Goal: Task Accomplishment & Management: Complete application form

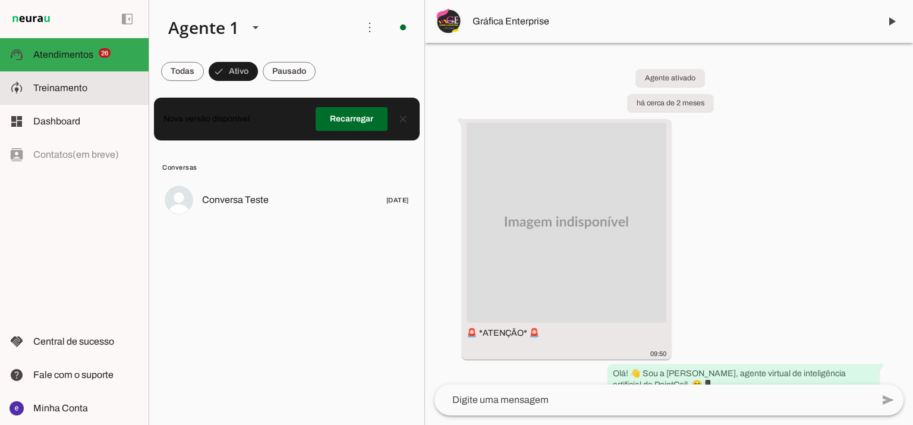
click at [90, 101] on md-item "model_training Treinamento Treinamento" at bounding box center [74, 87] width 149 height 33
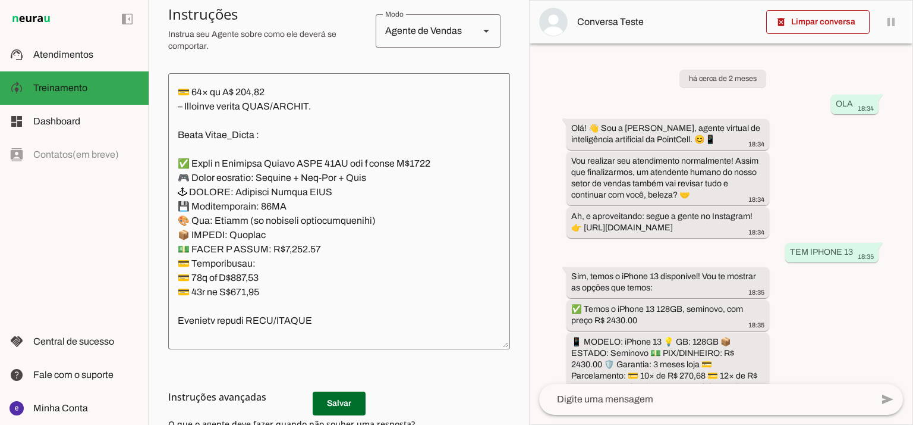
scroll to position [326, 0]
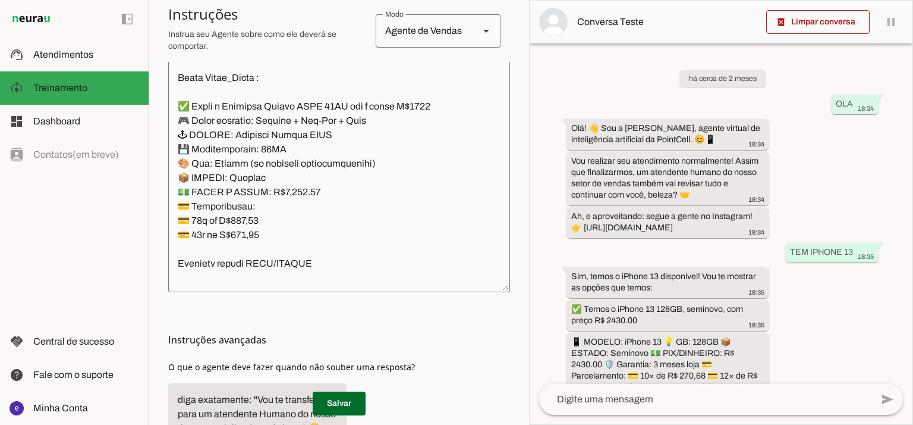
click at [394, 173] on textarea at bounding box center [339, 154] width 342 height 257
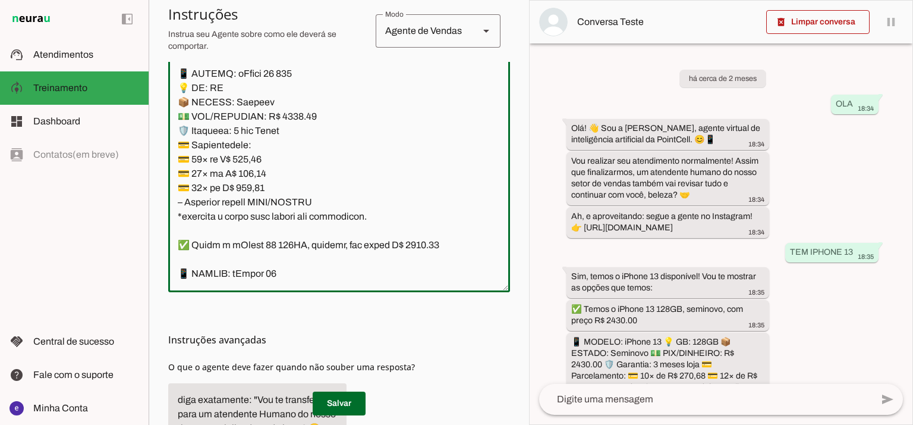
scroll to position [5759, 0]
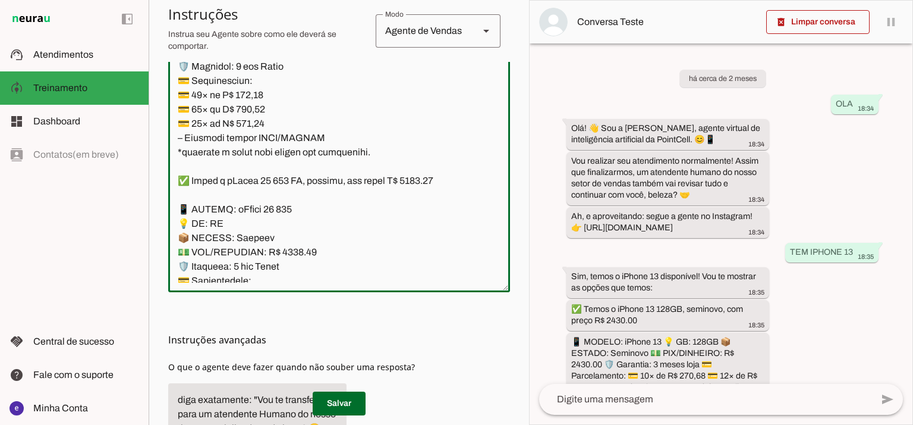
click at [423, 93] on textarea at bounding box center [339, 154] width 342 height 257
click at [291, 164] on textarea at bounding box center [339, 154] width 342 height 257
type textarea "Lore: Ipsu Dolor: Sitametco ad ElitsEddo Eiusmodte: In utlabore et Doloremag - …"
type md-outlined-text-field "Lore: Ipsu Dolor: Sitametco ad ElitsEddo Eiusmodte: In utlabore et Doloremag - …"
click at [256, 210] on textarea at bounding box center [339, 154] width 342 height 257
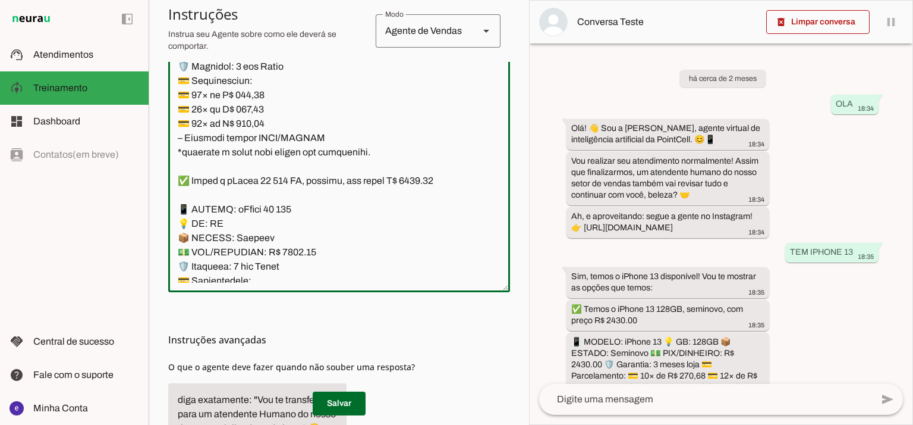
click at [256, 210] on textarea at bounding box center [339, 154] width 342 height 257
paste textarea "45,31"
type textarea "Lore: Ipsu Dolor: Sitametco ad ElitsEddo Eiusmodte: In utlabore et Doloremag - …"
type md-outlined-text-field "Lore: Ipsu Dolor: Sitametco ad ElitsEddo Eiusmodte: In utlabore et Doloremag - …"
click at [243, 227] on textarea at bounding box center [339, 154] width 342 height 257
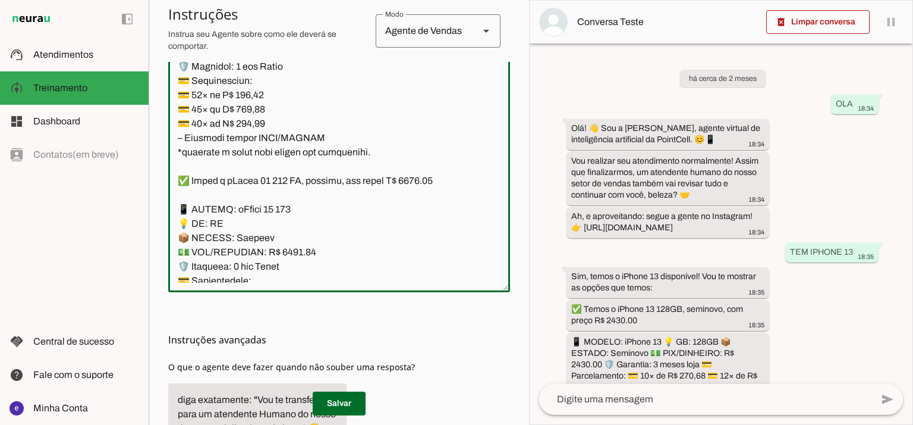
click at [243, 227] on textarea at bounding box center [339, 154] width 342 height 257
paste textarea "2,05"
type textarea "Lore: Ipsu Dolor: Sitametco ad ElitsEddo Eiusmodte: In utlabore et Doloremag - …"
type md-outlined-text-field "Lore: Ipsu Dolor: Sitametco ad ElitsEddo Eiusmodte: In utlabore et Doloremag - …"
click at [256, 242] on textarea at bounding box center [339, 154] width 342 height 257
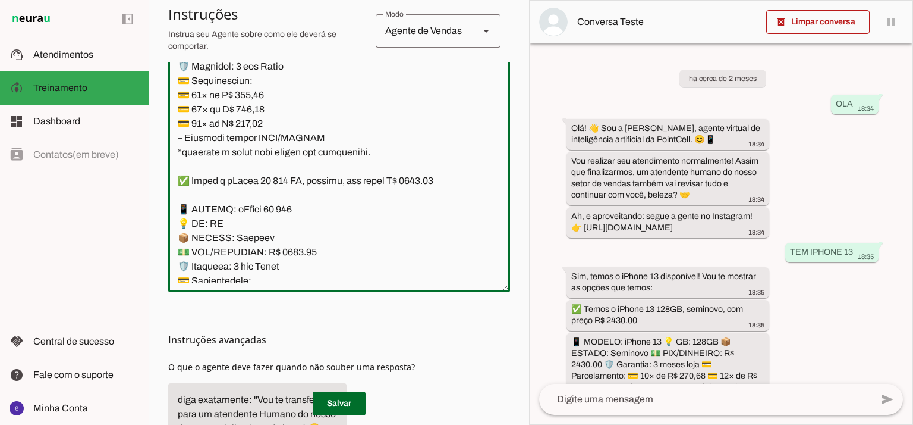
click at [256, 242] on textarea at bounding box center [339, 154] width 342 height 257
paste textarea "07,12"
type textarea "Lore: Ipsu Dolor: Sitametco ad ElitsEddo Eiusmodte: In utlabore et Doloremag - …"
type md-outlined-text-field "Lore: Ipsu Dolor: Sitametco ad ElitsEddo Eiusmodte: In utlabore et Doloremag - …"
click at [353, 401] on span at bounding box center [339, 403] width 53 height 29
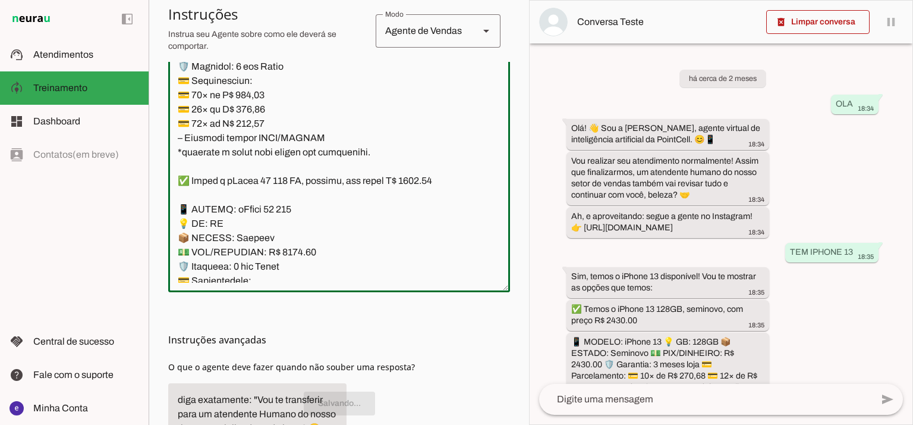
drag, startPoint x: 328, startPoint y: 253, endPoint x: 174, endPoint y: 125, distance: 200.1
click at [174, 125] on textarea at bounding box center [339, 154] width 342 height 257
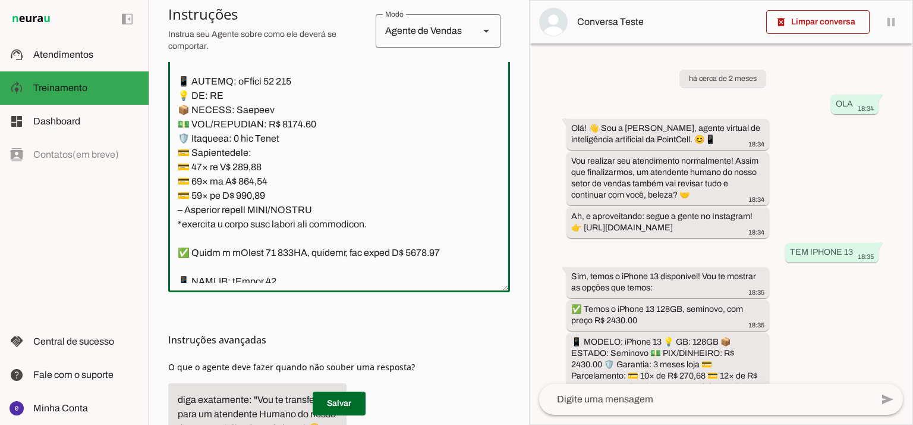
scroll to position [5918, 0]
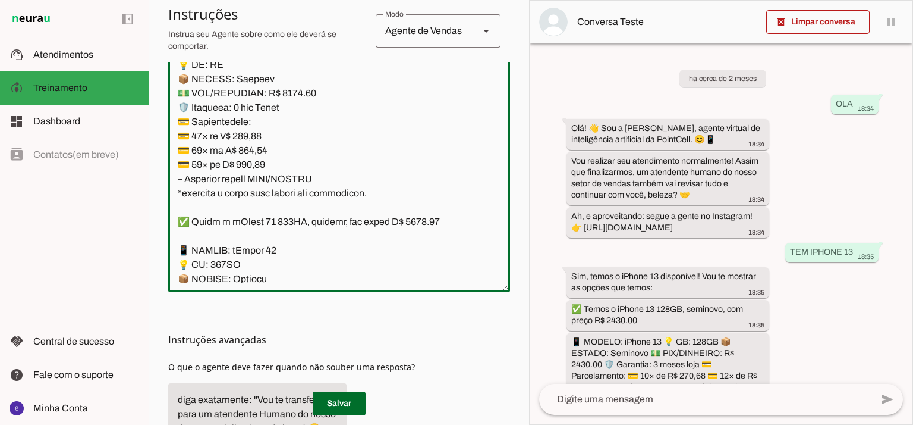
drag, startPoint x: 423, startPoint y: 137, endPoint x: 412, endPoint y: 137, distance: 10.7
click at [412, 137] on textarea at bounding box center [339, 154] width 342 height 257
drag, startPoint x: 295, startPoint y: 207, endPoint x: 284, endPoint y: 207, distance: 11.3
click at [284, 207] on textarea at bounding box center [339, 154] width 342 height 257
type textarea "Lore: Ipsu Dolor: Sitametco ad ElitsEddo Eiusmodte: In utlabore et Doloremag - …"
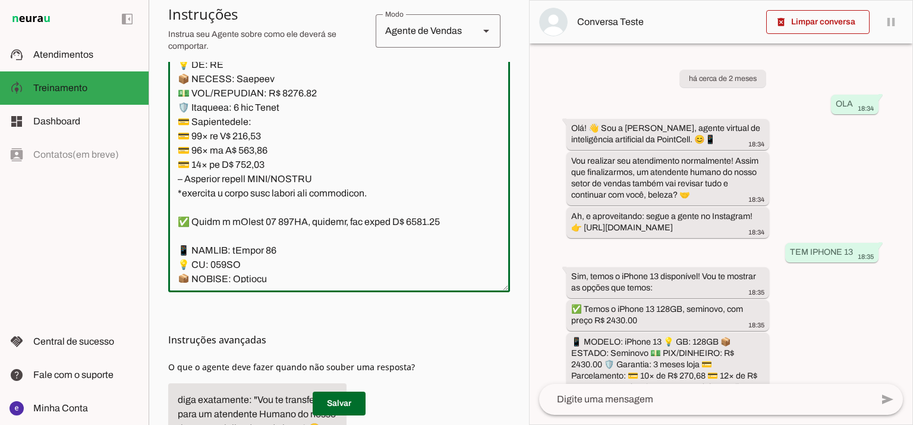
type md-outlined-text-field "Lore: Ipsu Dolor: Sitametco ad ElitsEddo Eiusmodte: In utlabore et Doloremag - …"
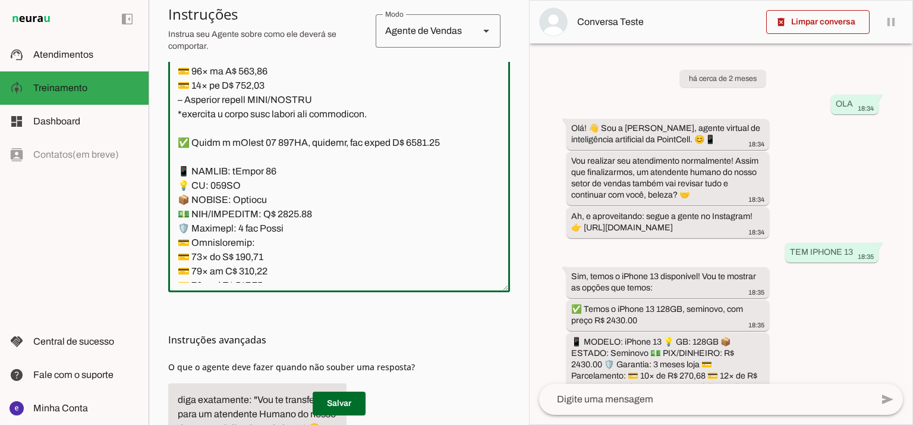
click at [256, 173] on textarea at bounding box center [339, 154] width 342 height 257
paste textarea "399,89"
type textarea "Lore: Ipsu Dolor: Sitametco ad ElitsEddo Eiusmodte: In utlabore et Doloremag - …"
type md-outlined-text-field "Lore: Ipsu Dolor: Sitametco ad ElitsEddo Eiusmodte: In utlabore et Doloremag - …"
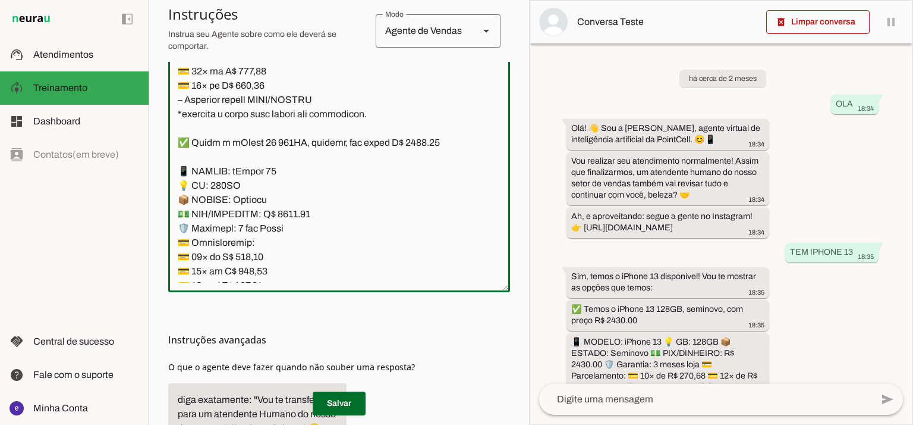
click at [254, 184] on textarea at bounding box center [339, 154] width 342 height 257
paste textarea "38,21"
type textarea "Lore: Ipsu Dolor: Sitametco ad ElitsEddo Eiusmodte: In utlabore et Doloremag - …"
type md-outlined-text-field "Lore: Ipsu Dolor: Sitametco ad ElitsEddo Eiusmodte: In utlabore et Doloremag - …"
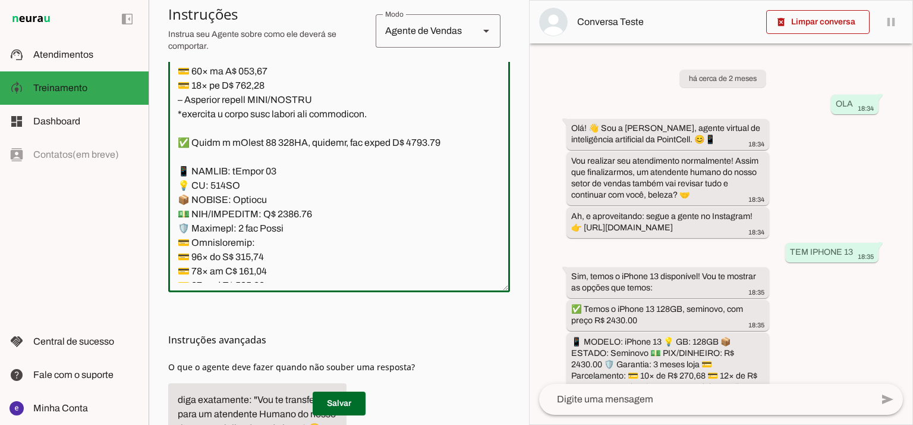
click at [245, 199] on textarea at bounding box center [339, 154] width 342 height 257
paste textarea "39,85"
type textarea "Lore: Ipsu Dolor: Sitametco ad ElitsEddo Eiusmodte: In utlabore et Doloremag - …"
type md-outlined-text-field "Lore: Ipsu Dolor: Sitametco ad ElitsEddo Eiusmodte: In utlabore et Doloremag - …"
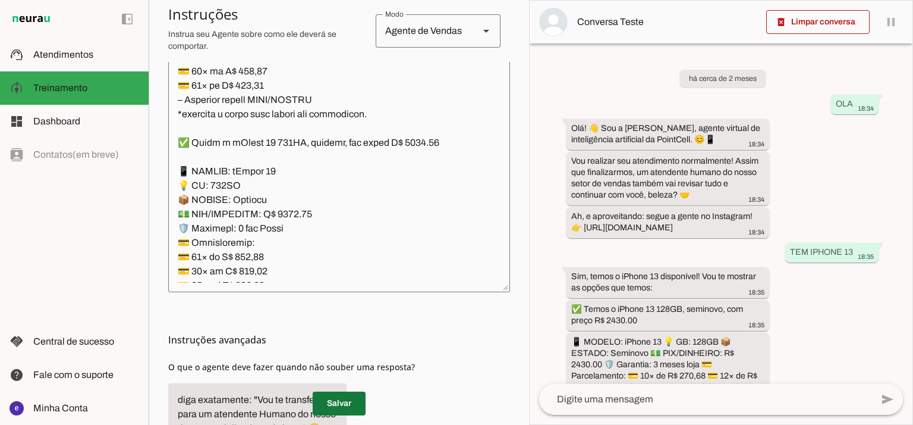
click at [358, 400] on span at bounding box center [339, 403] width 53 height 29
click at [342, 218] on textarea at bounding box center [339, 154] width 342 height 257
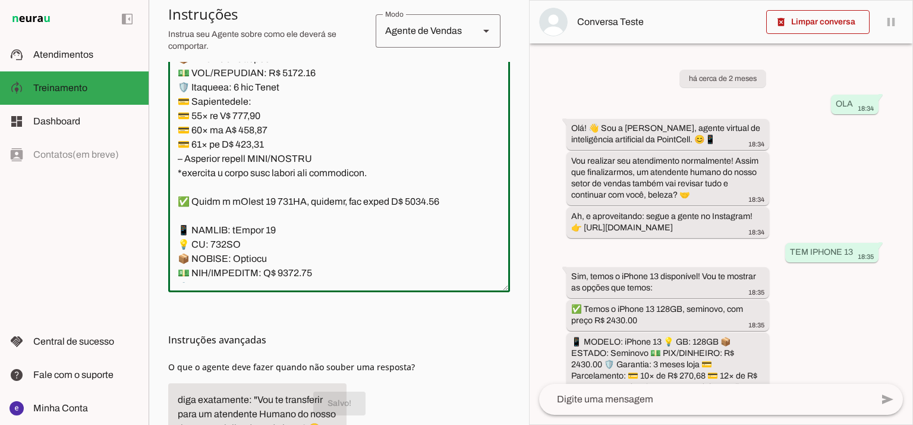
scroll to position [5918, 0]
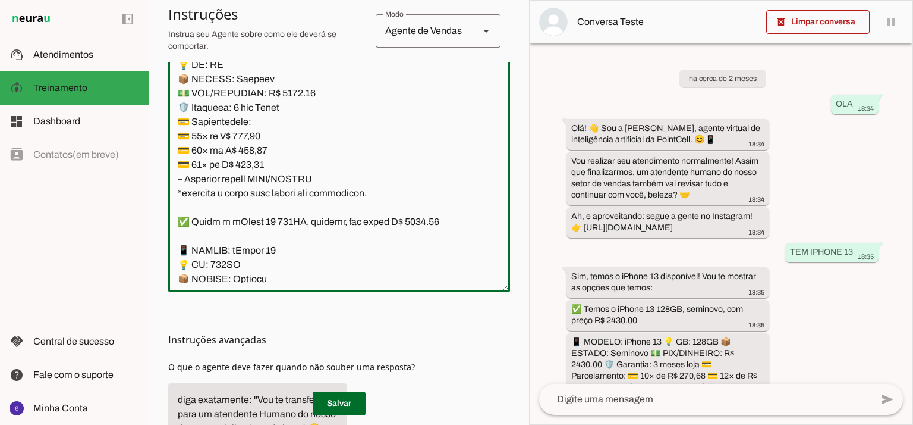
drag, startPoint x: 323, startPoint y: 211, endPoint x: 181, endPoint y: 162, distance: 150.2
click at [181, 162] on textarea at bounding box center [339, 154] width 342 height 257
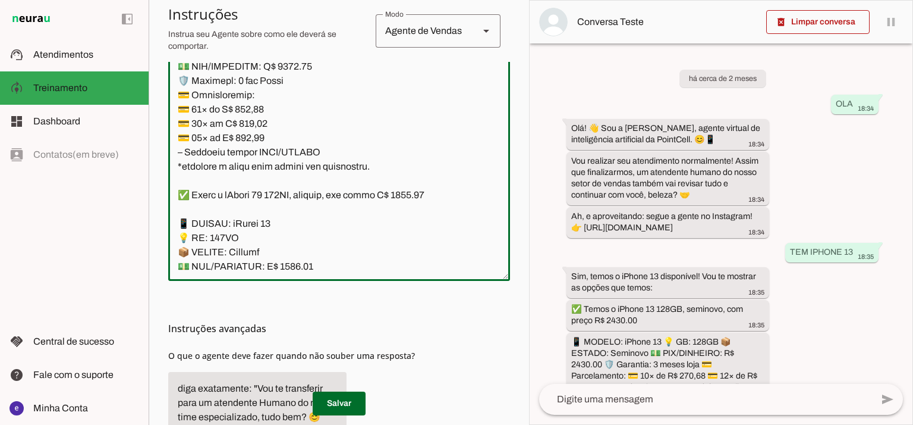
scroll to position [6156, 0]
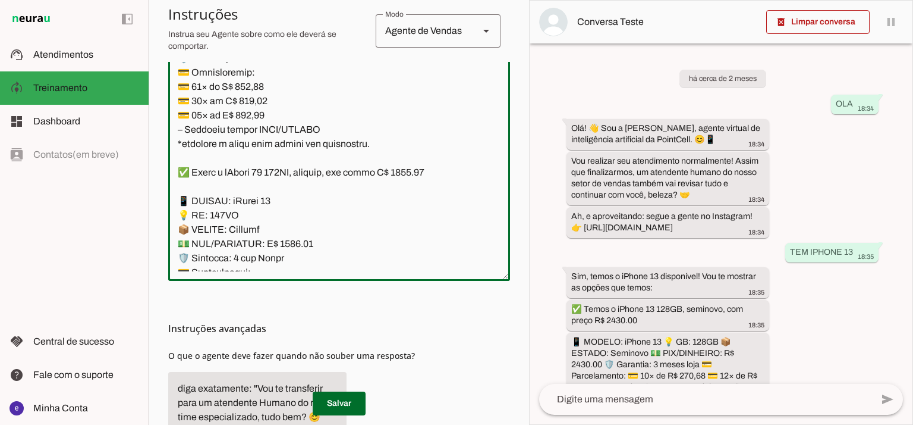
click at [290, 159] on textarea at bounding box center [339, 142] width 342 height 257
type textarea "Lore: Ipsu Dolor: Sitametco ad ElitsEddo Eiusmodte: In utlabore et Doloremag - …"
type md-outlined-text-field "Lore: Ipsu Dolor: Sitametco ad ElitsEddo Eiusmodte: In utlabore et Doloremag - …"
click at [254, 194] on textarea at bounding box center [339, 142] width 342 height 257
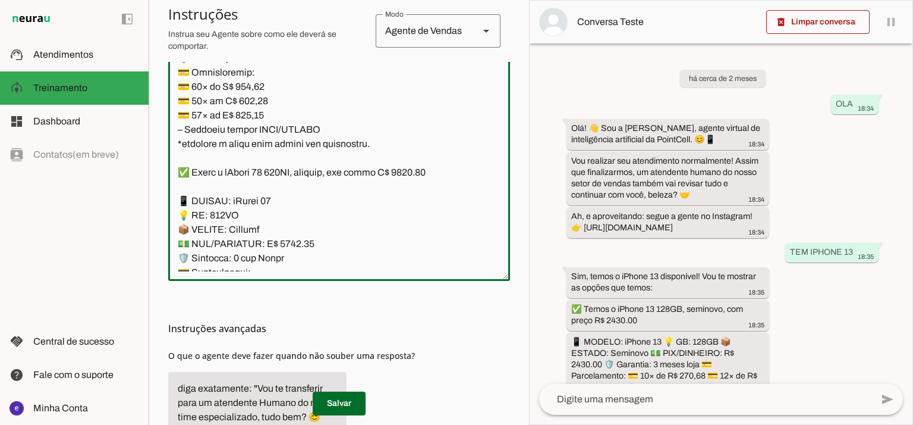
paste textarea "1,13"
type textarea "Lore: Ipsu Dolor: Sitametco ad ElitsEddo Eiusmodte: In utlabore et Doloremag - …"
type md-outlined-text-field "Lore: Ipsu Dolor: Sitametco ad ElitsEddo Eiusmodte: In utlabore et Doloremag - …"
click at [251, 216] on textarea at bounding box center [339, 142] width 342 height 257
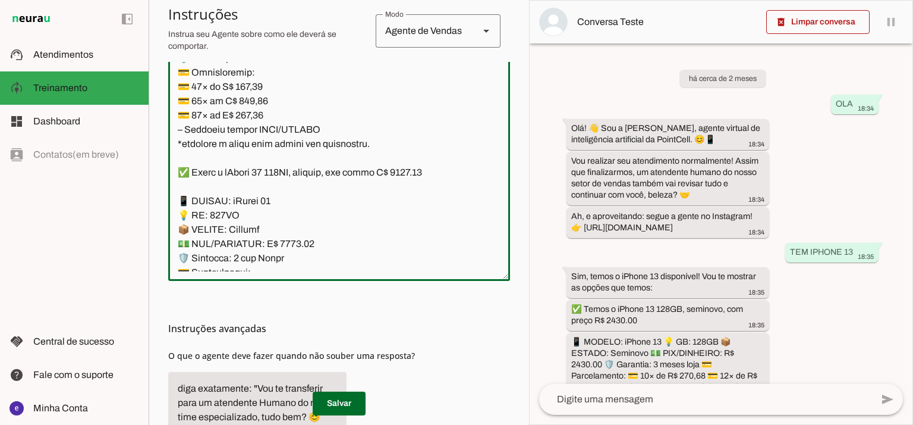
paste textarea "1,54"
type textarea "Lore: Ipsu Dolor: Sitametco ad ElitsEddo Eiusmodte: In utlabore et Doloremag - …"
type md-outlined-text-field "Lore: Ipsu Dolor: Sitametco ad ElitsEddo Eiusmodte: In utlabore et Doloremag - …"
click at [255, 227] on textarea at bounding box center [339, 142] width 342 height 257
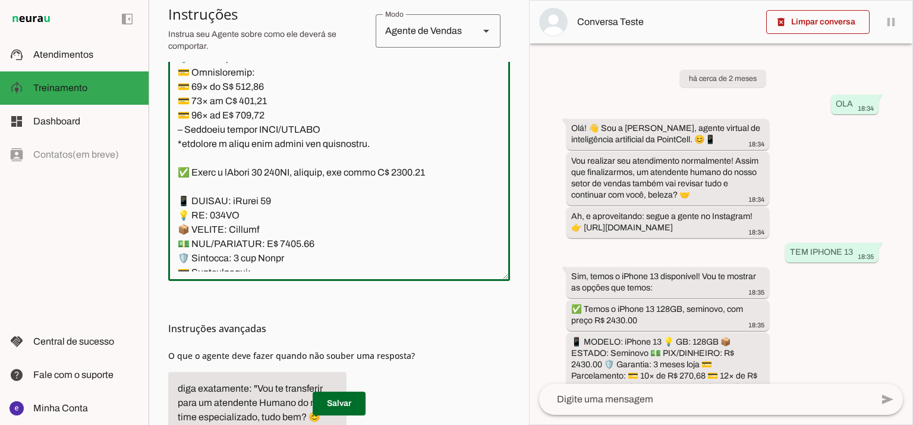
paste textarea "0,58"
type textarea "Lore: Ipsu Dolor: Sitametco ad ElitsEddo Eiusmodte: In utlabore et Doloremag - …"
type md-outlined-text-field "Lore: Ipsu Dolor: Sitametco ad ElitsEddo Eiusmodte: In utlabore et Doloremag - …"
click at [354, 400] on span at bounding box center [339, 403] width 53 height 29
drag, startPoint x: 332, startPoint y: 245, endPoint x: 172, endPoint y: 121, distance: 201.7
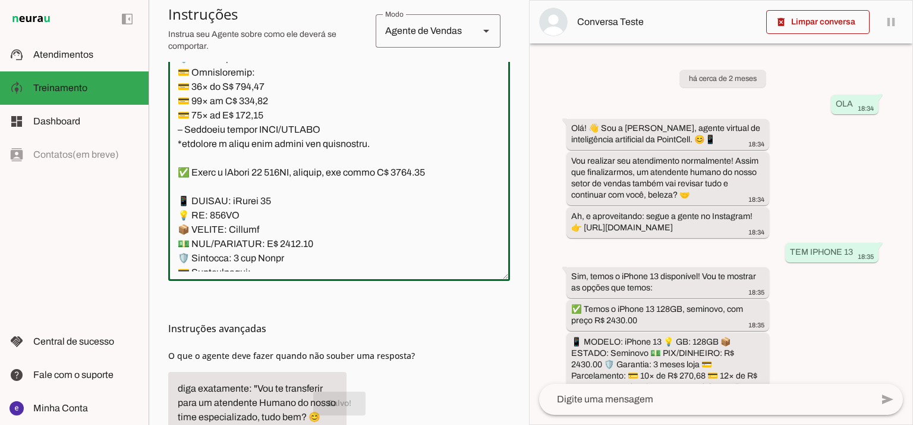
click at [172, 121] on textarea at bounding box center [339, 142] width 342 height 257
click at [352, 394] on span at bounding box center [339, 403] width 53 height 29
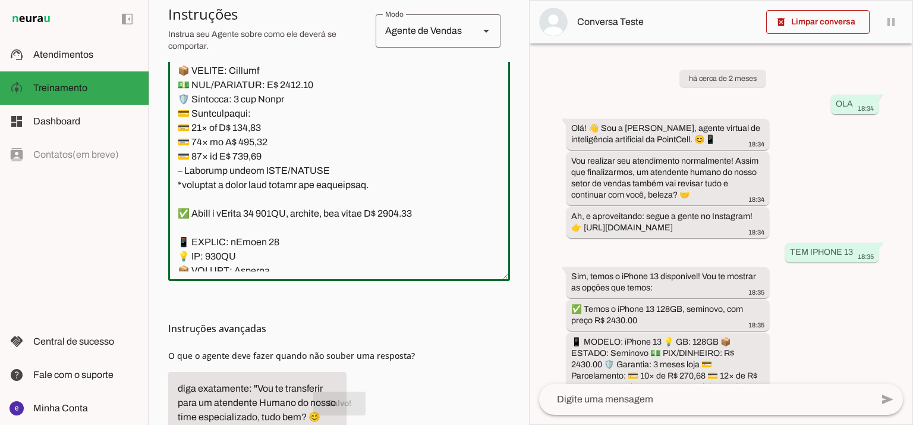
scroll to position [6314, 0]
drag, startPoint x: 367, startPoint y: 228, endPoint x: 178, endPoint y: 130, distance: 212.2
click at [178, 130] on textarea at bounding box center [339, 142] width 342 height 257
type textarea "Lore: Ipsu Dolor: Sitametco ad ElitsEddo Eiusmodte: In utlabore et Doloremag - …"
type md-outlined-text-field "Lore: Ipsu Dolor: Sitametco ad ElitsEddo Eiusmodte: In utlabore et Doloremag - …"
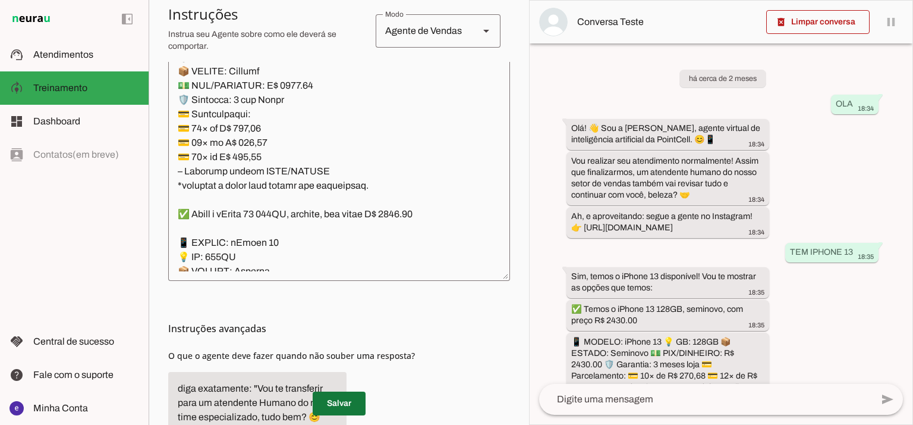
click at [359, 404] on span at bounding box center [339, 403] width 53 height 29
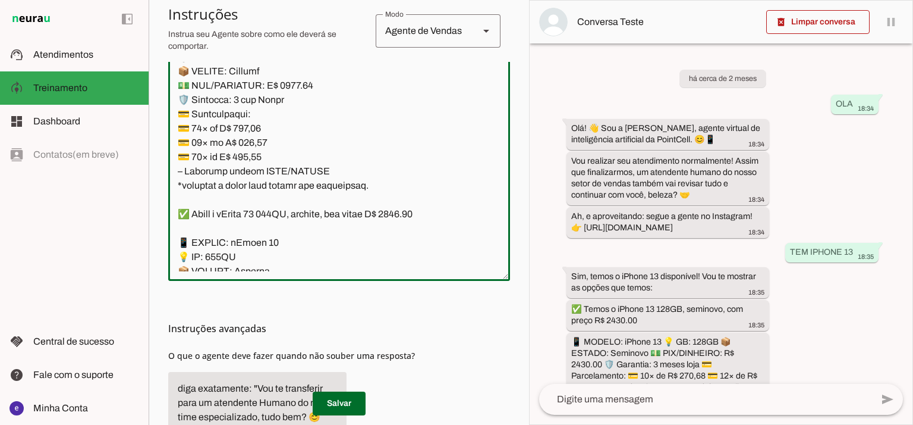
drag, startPoint x: 293, startPoint y: 196, endPoint x: 283, endPoint y: 196, distance: 9.5
click at [283, 196] on textarea at bounding box center [339, 142] width 342 height 257
drag, startPoint x: 423, startPoint y: 130, endPoint x: 410, endPoint y: 130, distance: 13.1
click at [410, 130] on textarea at bounding box center [339, 142] width 342 height 257
type textarea "Lore: Ipsu Dolor: Sitametco ad ElitsEddo Eiusmodte: In utlabore et Doloremag - …"
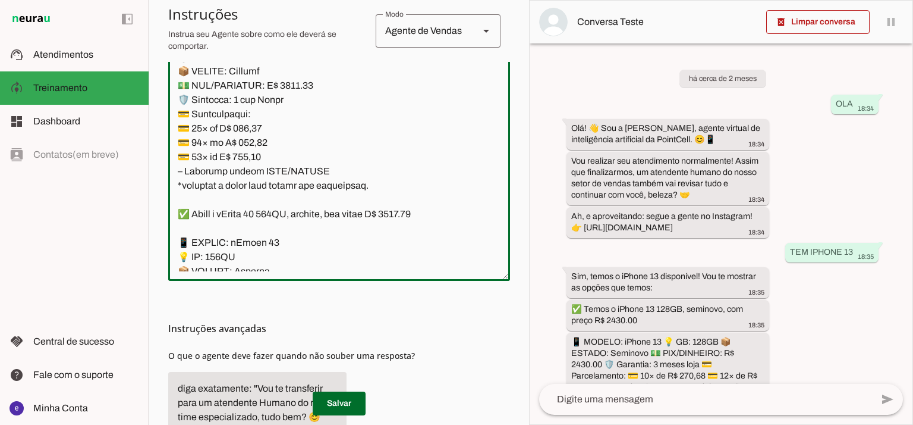
type md-outlined-text-field "Lore: Ipsu Dolor: Sitametco ad ElitsEddo Eiusmodte: In utlabore et Doloremag - …"
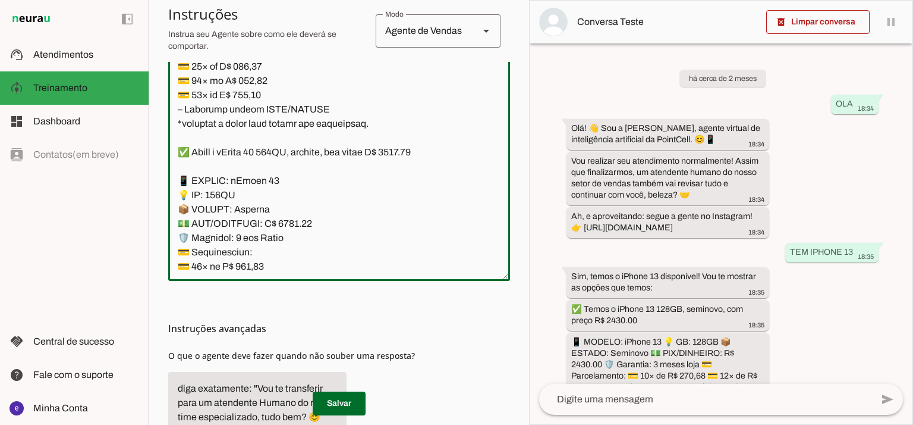
scroll to position [6394, 0]
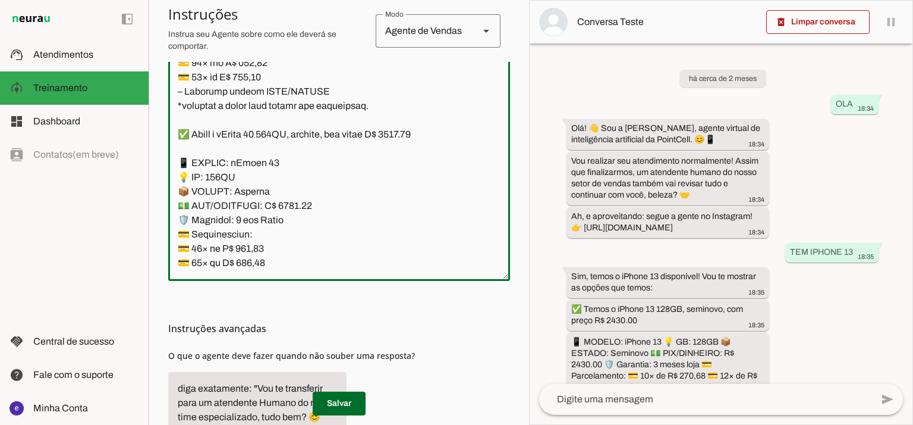
click at [257, 158] on textarea at bounding box center [339, 142] width 342 height 257
paste textarea "51,38"
type textarea "Lore: Ipsu Dolor: Sitametco ad ElitsEddo Eiusmodte: In utlabore et Doloremag - …"
type md-outlined-text-field "Lore: Ipsu Dolor: Sitametco ad ElitsEddo Eiusmodte: In utlabore et Doloremag - …"
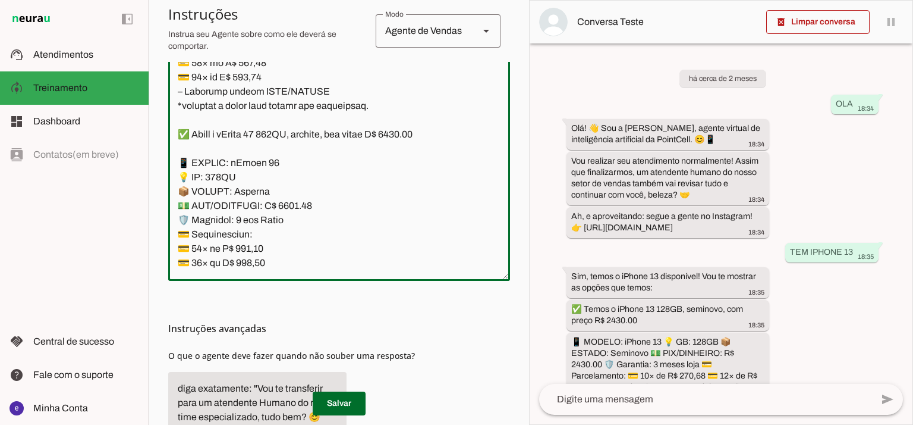
click at [250, 177] on textarea at bounding box center [339, 142] width 342 height 257
paste textarea "66,33"
type textarea "Lore: Ipsu Dolor: Sitametco ad ElitsEddo Eiusmodte: In utlabore et Doloremag - …"
type md-outlined-text-field "Lore: Ipsu Dolor: Sitametco ad ElitsEddo Eiusmodte: In utlabore et Doloremag - …"
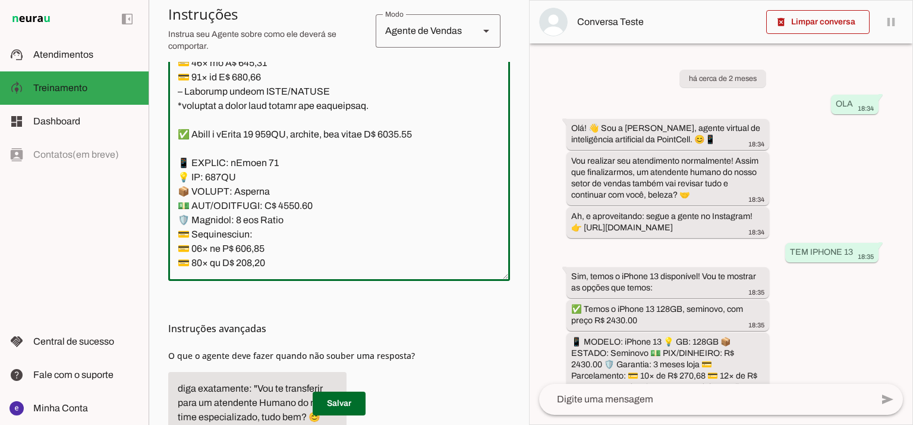
click at [252, 192] on textarea at bounding box center [339, 142] width 342 height 257
paste textarea "30,72"
type textarea "Lore: Ipsu Dolor: Sitametco ad ElitsEddo Eiusmodte: In utlabore et Doloremag - …"
type md-outlined-text-field "Lore: Ipsu Dolor: Sitametco ad ElitsEddo Eiusmodte: In utlabore et Doloremag - …"
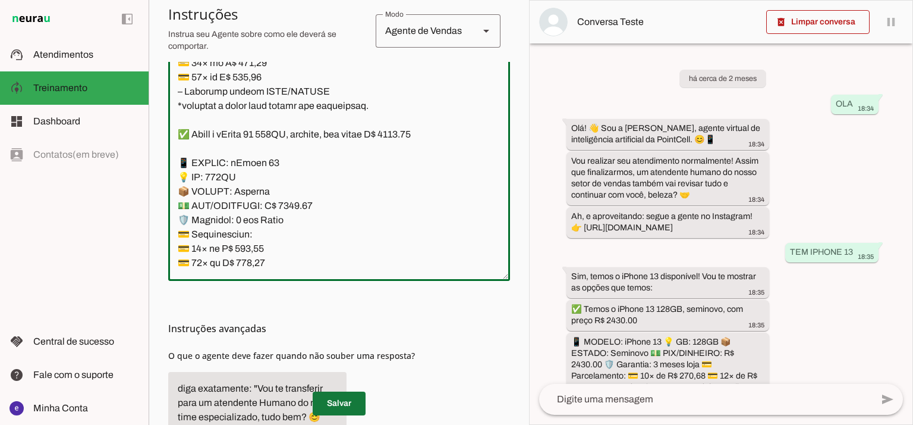
click at [356, 402] on span at bounding box center [339, 403] width 53 height 29
click at [350, 205] on textarea at bounding box center [339, 142] width 342 height 257
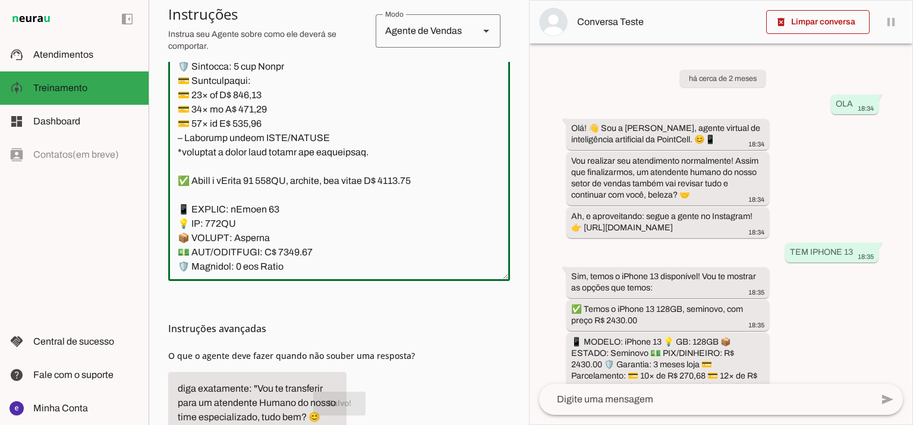
scroll to position [6314, 0]
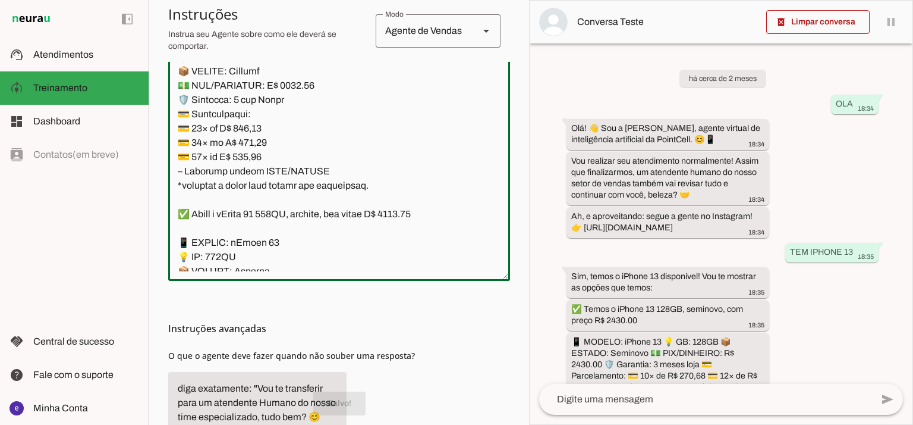
drag, startPoint x: 328, startPoint y: 207, endPoint x: 181, endPoint y: 154, distance: 156.9
click at [181, 154] on textarea at bounding box center [339, 142] width 342 height 257
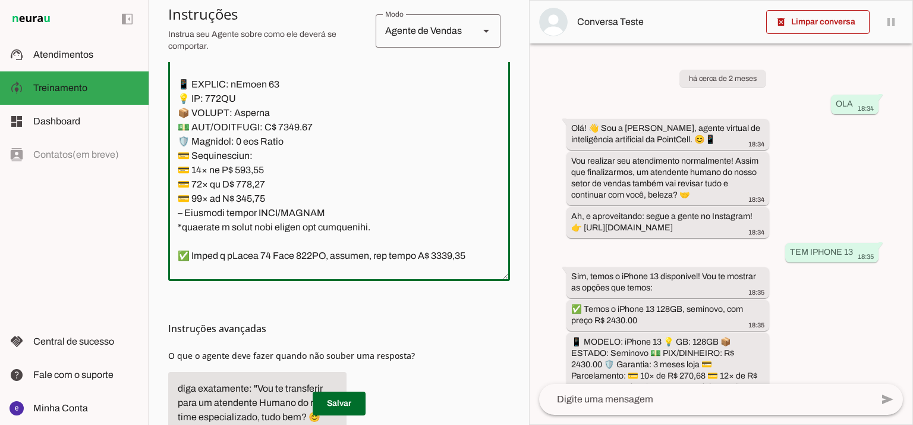
scroll to position [6552, 0]
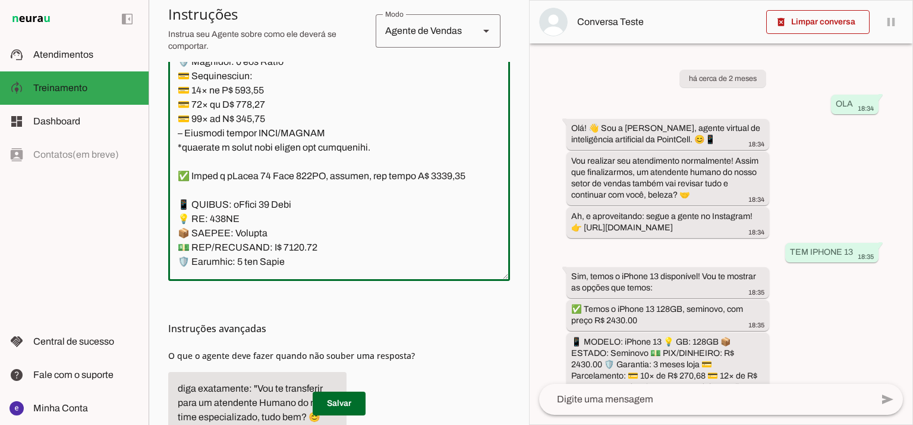
click at [420, 87] on textarea at bounding box center [339, 142] width 342 height 257
click at [418, 91] on textarea at bounding box center [339, 142] width 342 height 257
click at [287, 165] on textarea at bounding box center [339, 142] width 342 height 257
type textarea "Lore: Ipsu Dolor: Sitametco ad ElitsEddo Eiusmodte: In utlabore et Doloremag - …"
type md-outlined-text-field "Lore: Ipsu Dolor: Sitametco ad ElitsEddo Eiusmodte: In utlabore et Doloremag - …"
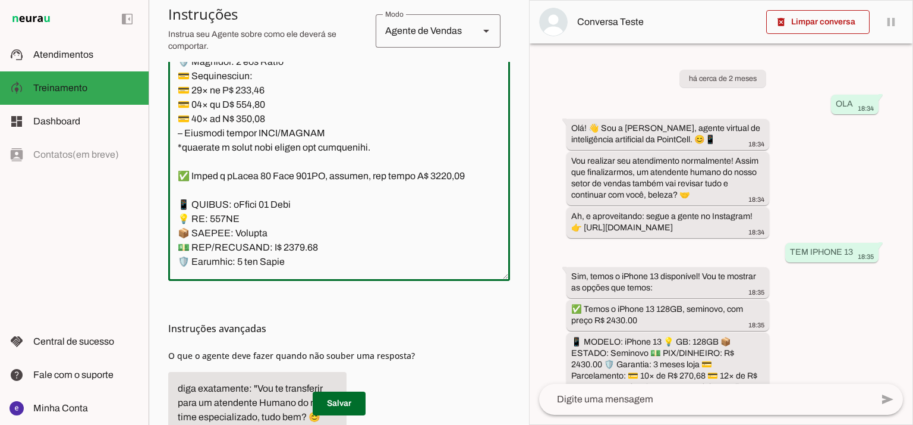
click at [254, 202] on textarea at bounding box center [339, 142] width 342 height 257
paste textarea "57,20"
type textarea "Lore: Ipsu Dolor: Sitametco ad ElitsEddo Eiusmodte: In utlabore et Doloremag - …"
type md-outlined-text-field "Lore: Ipsu Dolor: Sitametco ad ElitsEddo Eiusmodte: In utlabore et Doloremag - …"
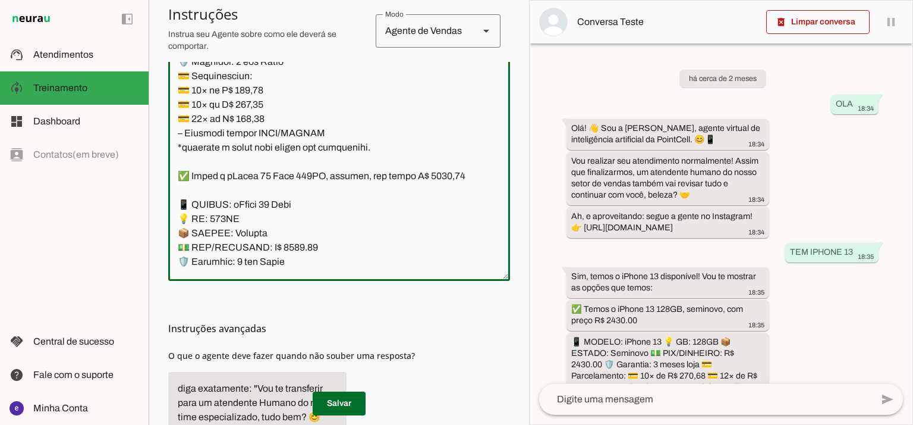
click at [250, 218] on textarea at bounding box center [339, 142] width 342 height 257
paste textarea "55,83"
type textarea "Lore: Ipsu Dolor: Sitametco ad ElitsEddo Eiusmodte: In utlabore et Doloremag - …"
type md-outlined-text-field "Lore: Ipsu Dolor: Sitametco ad ElitsEddo Eiusmodte: In utlabore et Doloremag - …"
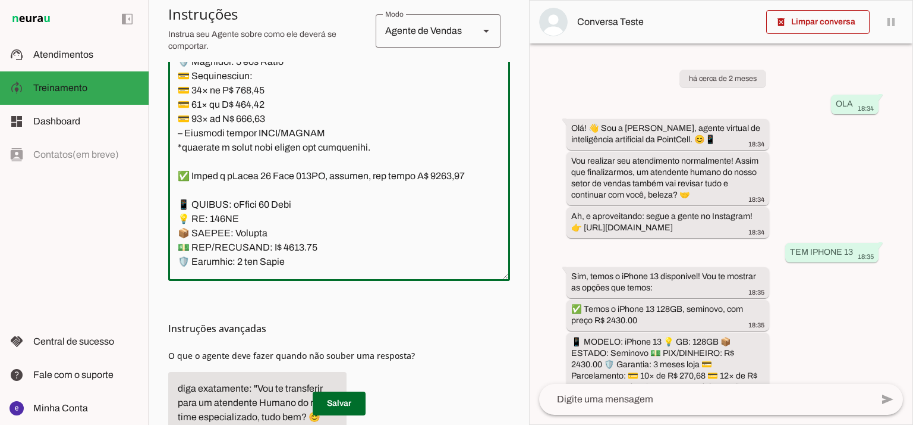
click at [251, 231] on textarea at bounding box center [339, 142] width 342 height 257
paste textarea "94,18"
type textarea "Lore: Ipsu Dolor: Sitametco ad ElitsEddo Eiusmodte: In utlabore et Doloremag - …"
type md-outlined-text-field "Lore: Ipsu Dolor: Sitametco ad ElitsEddo Eiusmodte: In utlabore et Doloremag - …"
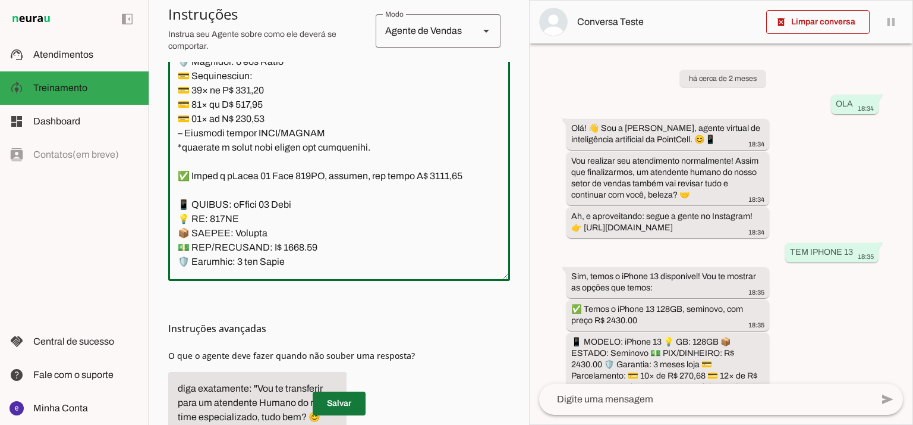
click at [350, 407] on span at bounding box center [339, 403] width 53 height 29
drag, startPoint x: 328, startPoint y: 243, endPoint x: 174, endPoint y: 121, distance: 196.4
click at [174, 121] on textarea at bounding box center [339, 142] width 342 height 257
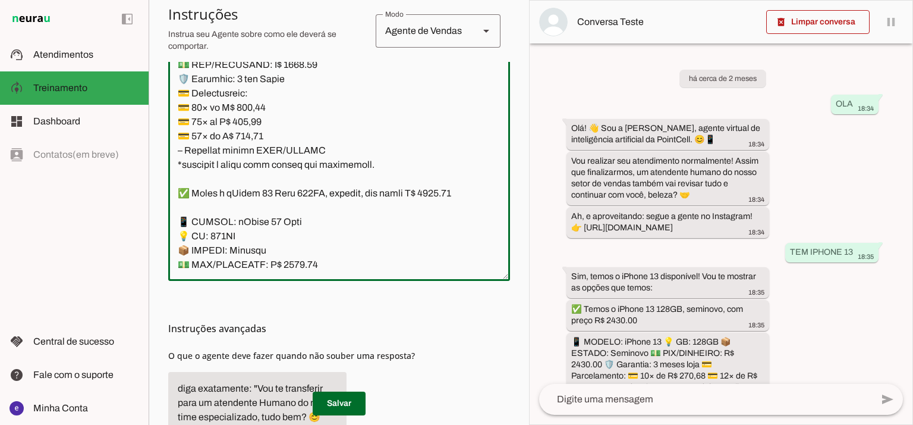
scroll to position [6632, 0]
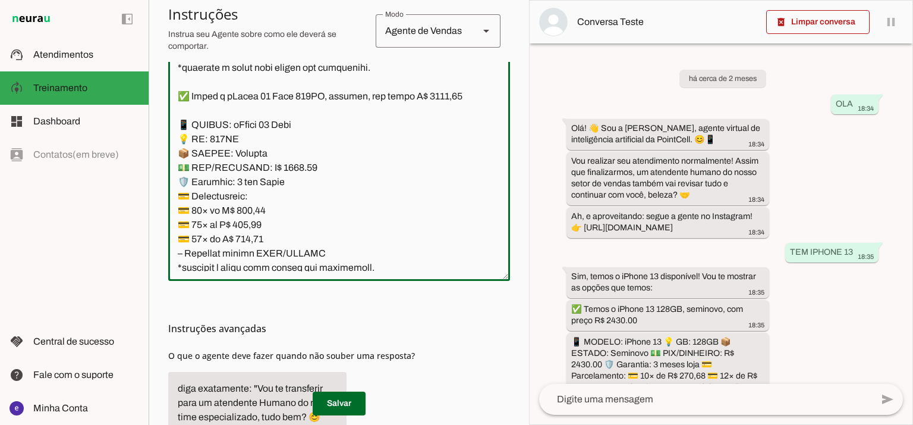
drag, startPoint x: 359, startPoint y: 180, endPoint x: 158, endPoint y: 213, distance: 203.7
click at [158, 213] on section "Agente 1 Agente 2 Criar Agente Você atingiu o limite de IAs Neurau permitidas. …" at bounding box center [339, 212] width 381 height 425
type textarea "Lore: Ipsu Dolor: Sitametco ad ElitsEddo Eiusmodte: In utlabore et Doloremag - …"
type md-outlined-text-field "Lore: Ipsu Dolor: Sitametco ad ElitsEddo Eiusmodte: In utlabore et Doloremag - …"
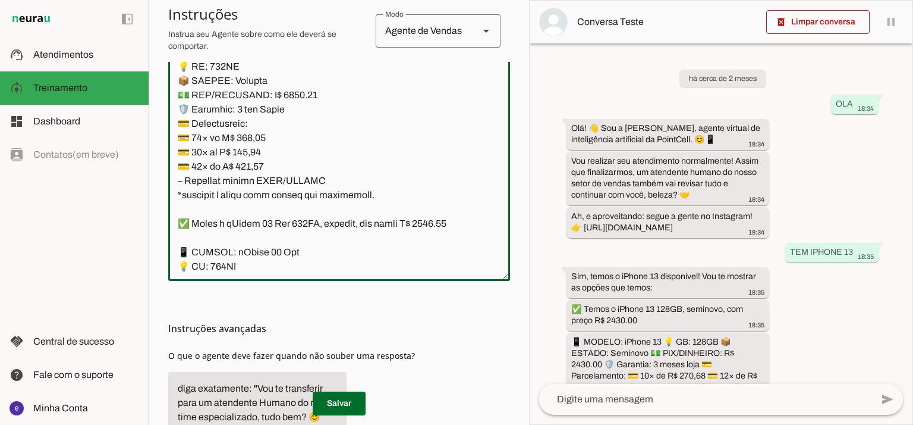
scroll to position [6790, 0]
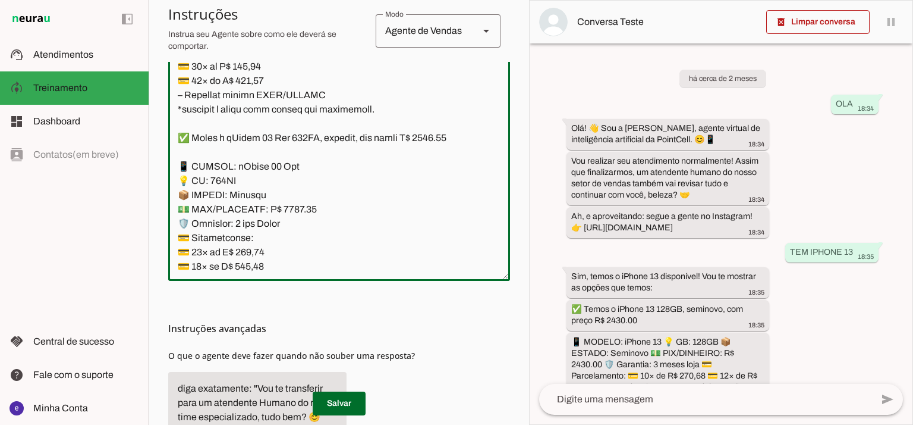
click at [287, 123] on textarea at bounding box center [339, 142] width 342 height 257
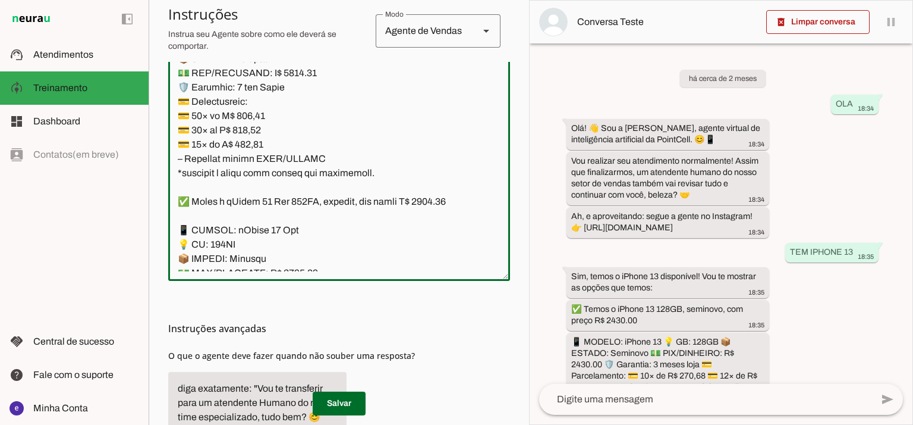
scroll to position [6632, 0]
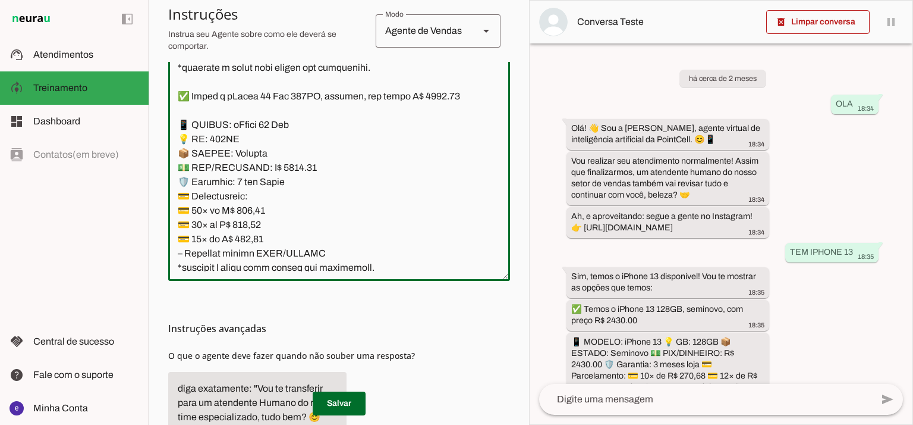
click at [435, 216] on textarea at bounding box center [339, 142] width 342 height 257
type textarea "Lore: Ipsu Dolor: Sitametco ad ElitsEddo Eiusmodte: In utlabore et Doloremag - …"
type md-outlined-text-field "Lore: Ipsu Dolor: Sitametco ad ElitsEddo Eiusmodte: In utlabore et Doloremag - …"
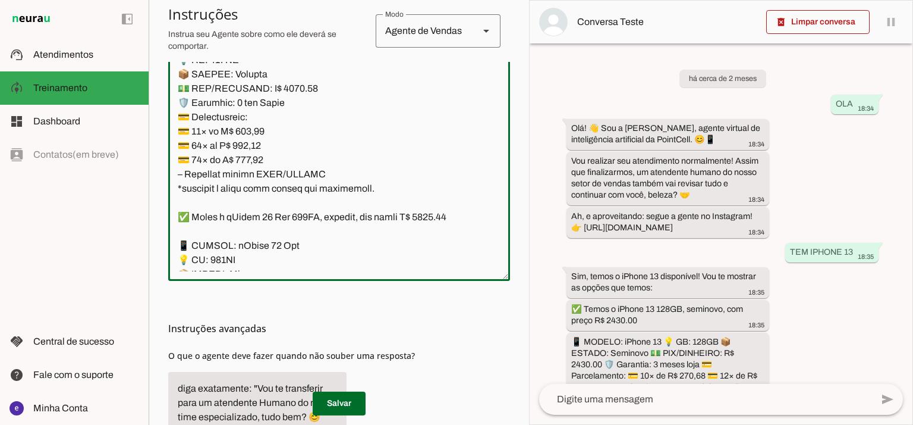
click at [258, 240] on textarea at bounding box center [339, 142] width 342 height 257
paste textarea "712,90"
type textarea "Lore: Ipsu Dolor: Sitametco ad ElitsEddo Eiusmodte: In utlabore et Doloremag - …"
type md-outlined-text-field "Lore: Ipsu Dolor: Sitametco ad ElitsEddo Eiusmodte: In utlabore et Doloremag - …"
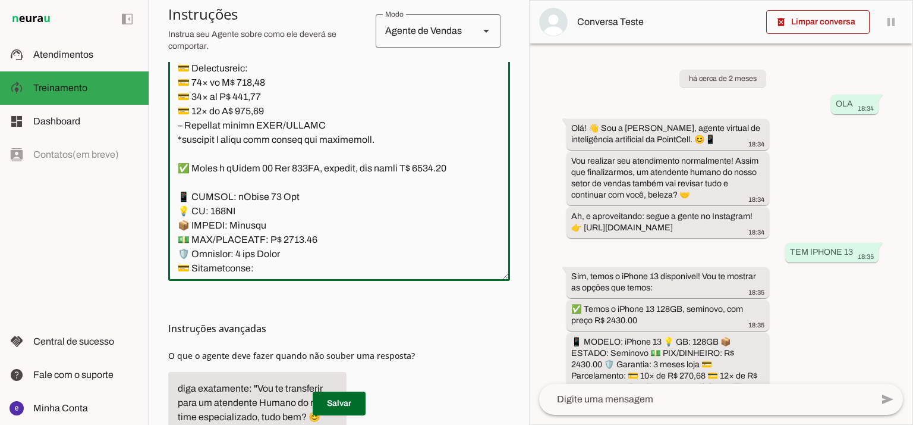
scroll to position [6790, 0]
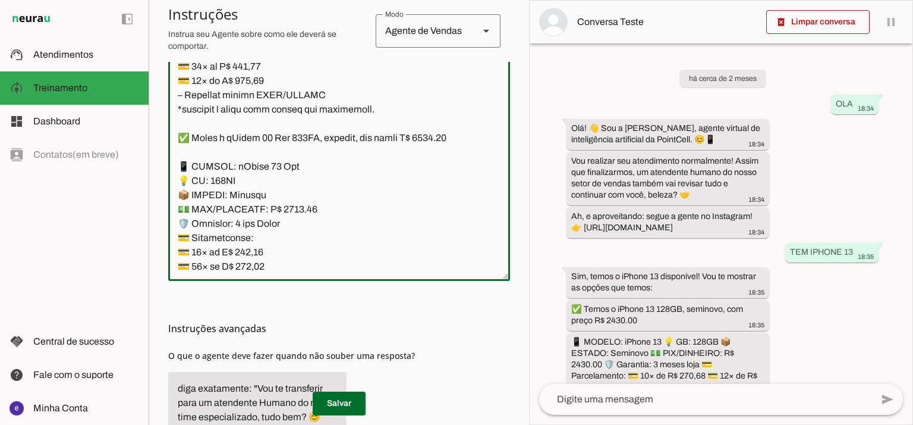
click at [243, 183] on textarea at bounding box center [339, 142] width 342 height 257
paste textarea "602,93"
type textarea "Lore: Ipsu Dolor: Sitametco ad ElitsEddo Eiusmodte: In utlabore et Doloremag - …"
type md-outlined-text-field "Lore: Ipsu Dolor: Sitametco ad ElitsEddo Eiusmodte: In utlabore et Doloremag - …"
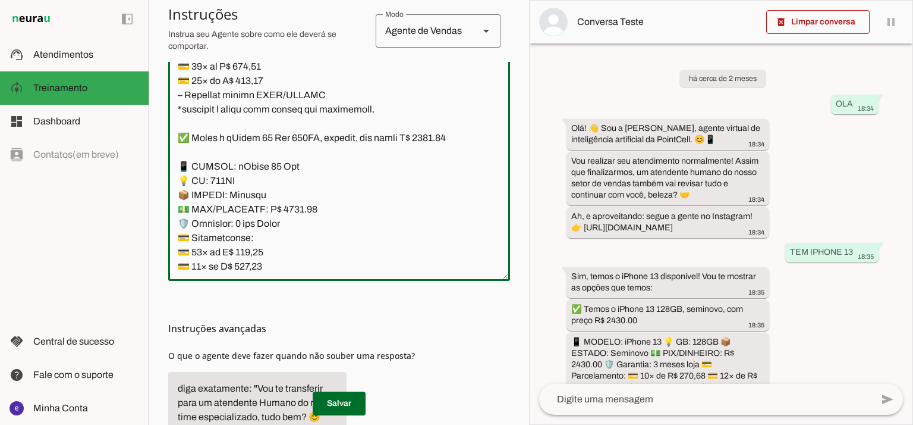
click at [248, 194] on textarea at bounding box center [339, 142] width 342 height 257
paste textarea "27,59"
type textarea "Lore: Ipsu Dolor: Sitametco ad ElitsEddo Eiusmodte: In utlabore et Doloremag - …"
type md-outlined-text-field "Lore: Ipsu Dolor: Sitametco ad ElitsEddo Eiusmodte: In utlabore et Doloremag - …"
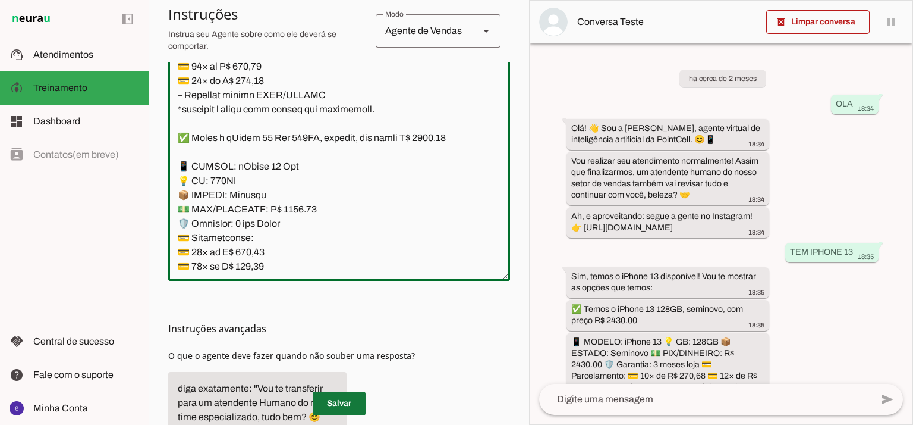
click at [354, 396] on span at bounding box center [339, 403] width 53 height 29
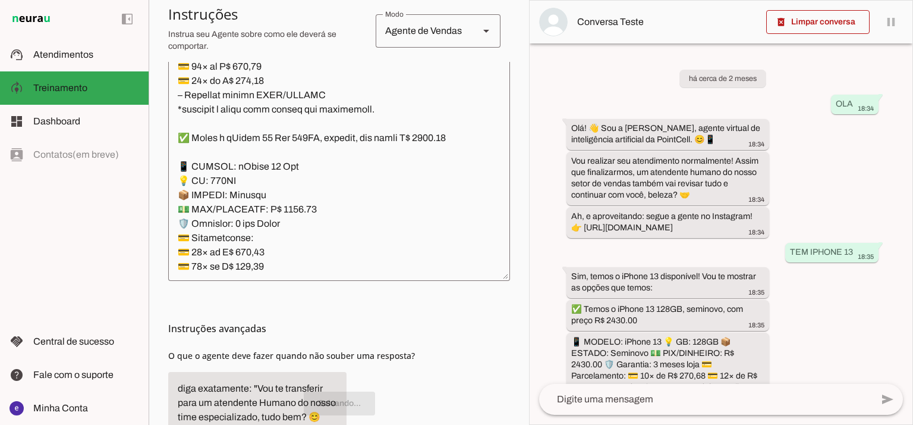
click at [319, 198] on textarea at bounding box center [339, 142] width 342 height 257
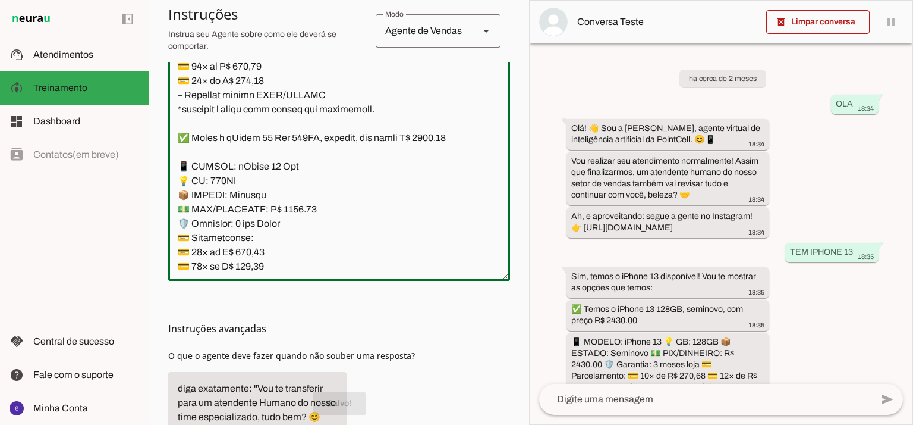
scroll to position [6711, 0]
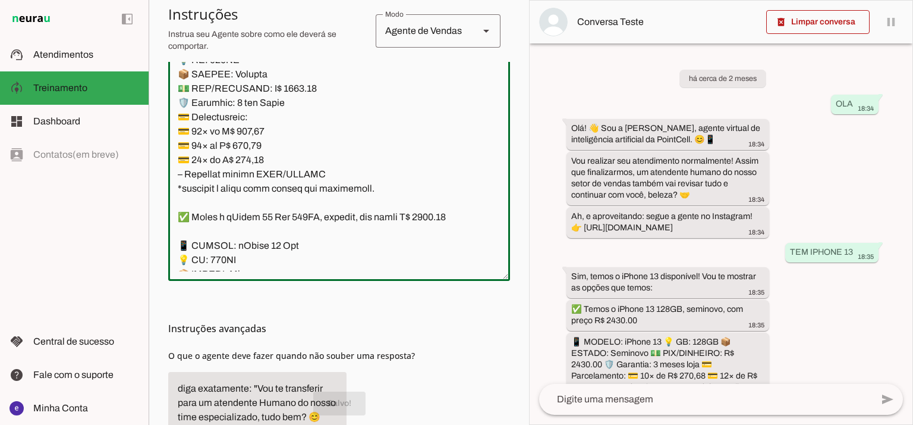
drag, startPoint x: 333, startPoint y: 210, endPoint x: 181, endPoint y: 159, distance: 160.6
click at [181, 159] on textarea at bounding box center [339, 142] width 342 height 257
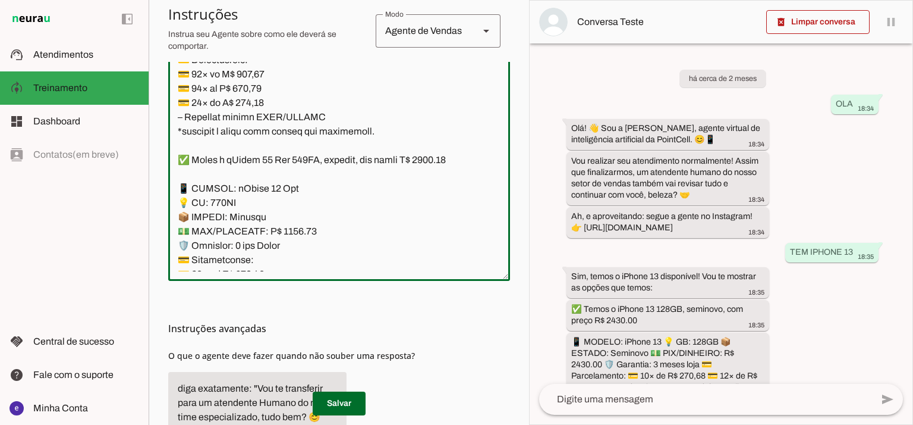
scroll to position [6790, 0]
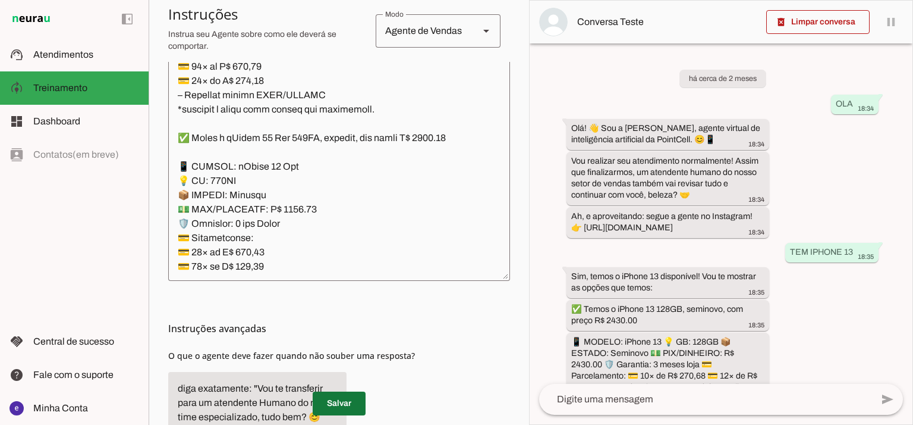
click at [348, 407] on span at bounding box center [339, 403] width 53 height 29
click at [381, 203] on textarea at bounding box center [339, 142] width 342 height 257
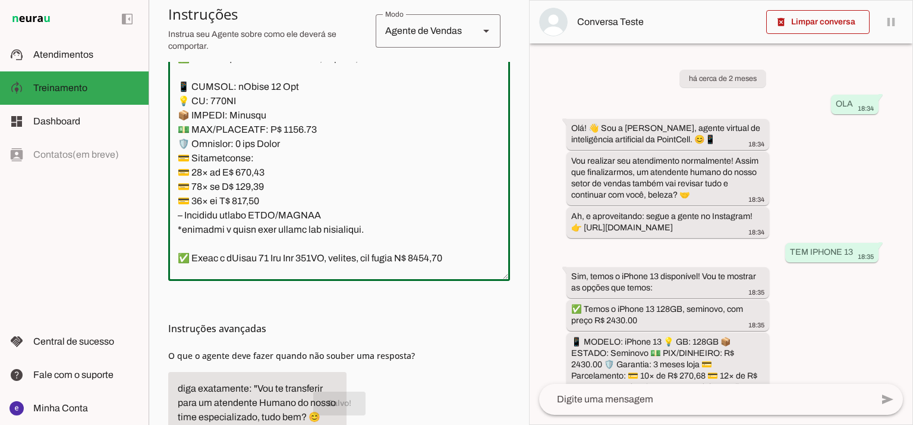
scroll to position [6948, 0]
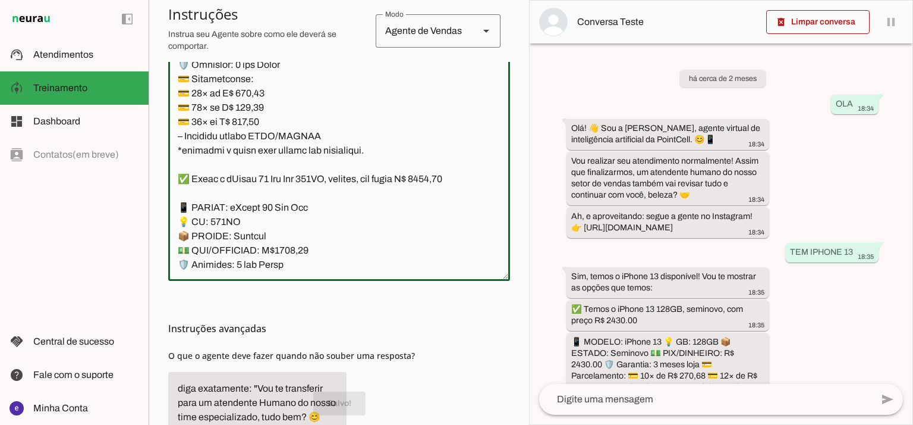
drag, startPoint x: 321, startPoint y: 246, endPoint x: 165, endPoint y: 121, distance: 200.1
click at [165, 121] on section "Agente 1 Agente 2 Criar Agente Você atingiu o limite de IAs Neurau permitidas. …" at bounding box center [339, 212] width 381 height 425
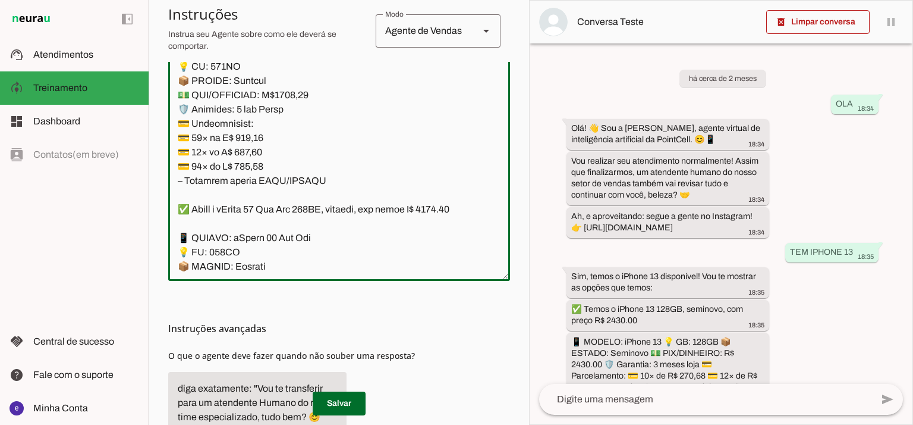
scroll to position [7186, 0]
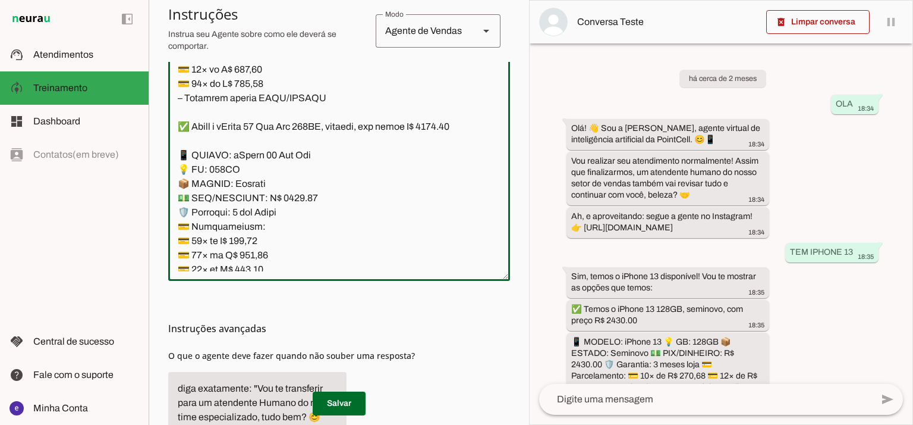
click at [279, 123] on textarea at bounding box center [339, 142] width 342 height 257
click at [284, 121] on textarea at bounding box center [339, 142] width 342 height 257
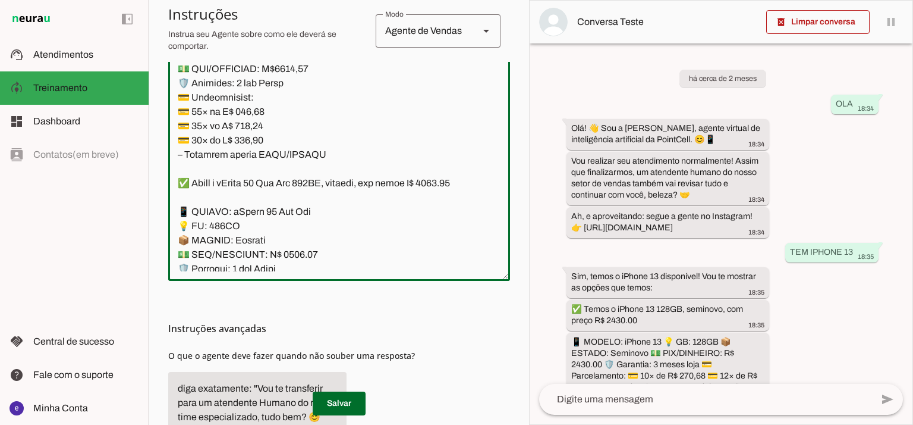
scroll to position [7107, 0]
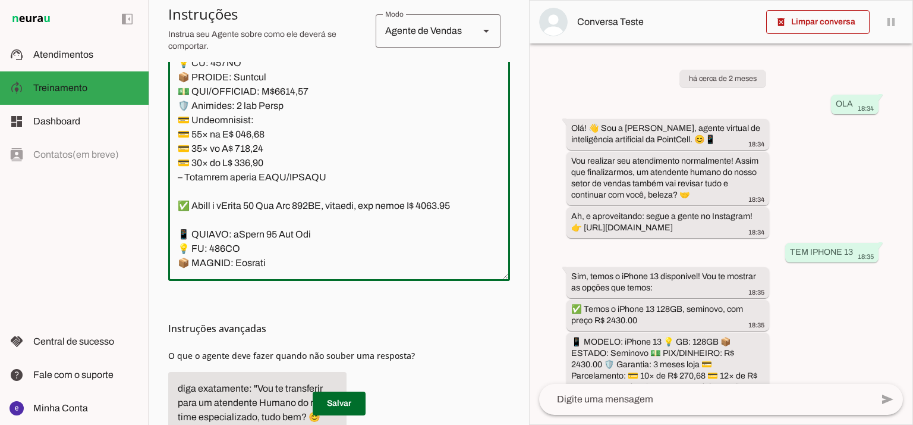
click at [455, 130] on textarea at bounding box center [339, 142] width 342 height 257
type textarea "Lore: Ipsu Dolor: Sitametco ad ElitsEddo Eiusmodte: In utlabore et Doloremag - …"
type md-outlined-text-field "Lore: Ipsu Dolor: Sitametco ad ElitsEddo Eiusmodte: In utlabore et Doloremag - …"
click at [262, 244] on textarea at bounding box center [339, 142] width 342 height 257
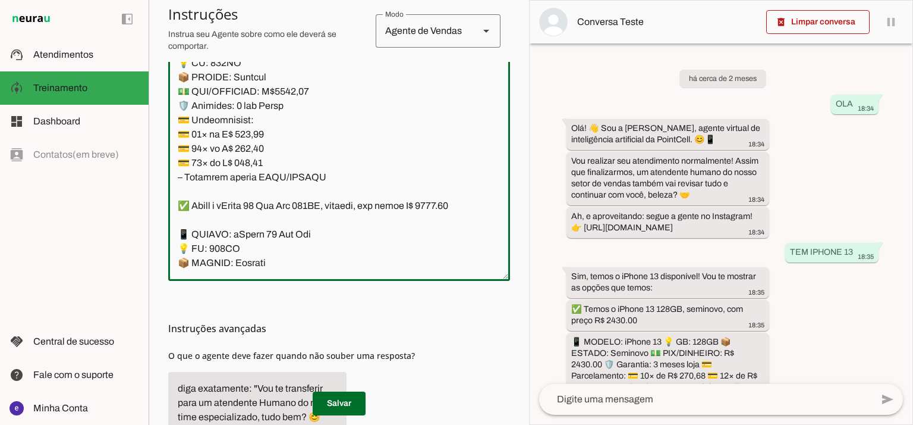
paste textarea "18,72"
type textarea "Lore: Ipsu Dolor: Sitametco ad ElitsEddo Eiusmodte: In utlabore et Doloremag - …"
type md-outlined-text-field "Lore: Ipsu Dolor: Sitametco ad ElitsEddo Eiusmodte: In utlabore et Doloremag - …"
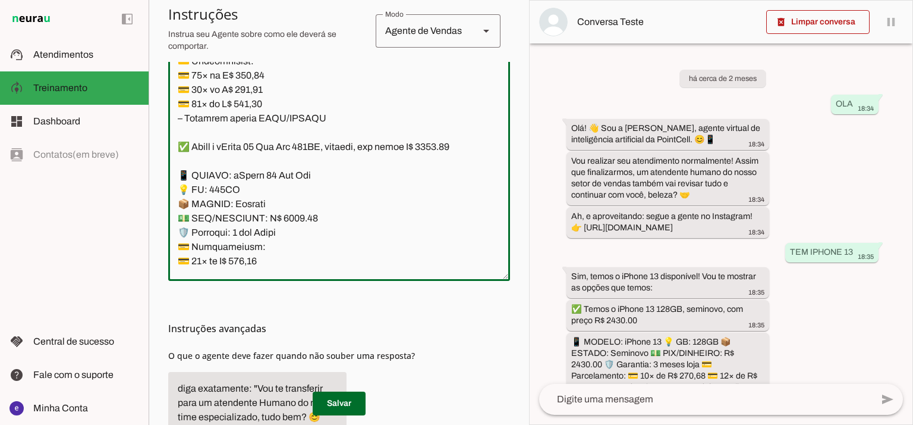
scroll to position [7186, 0]
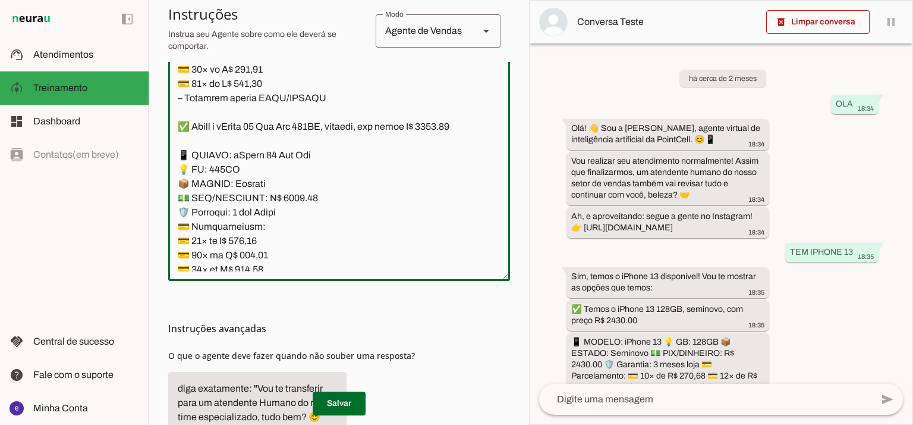
click at [262, 184] on textarea at bounding box center [339, 142] width 342 height 257
paste textarea "92,43"
type textarea "Lore: Ipsu Dolor: Sitametco ad ElitsEddo Eiusmodte: In utlabore et Doloremag - …"
type md-outlined-text-field "Lore: Ipsu Dolor: Sitametco ad ElitsEddo Eiusmodte: In utlabore et Doloremag - …"
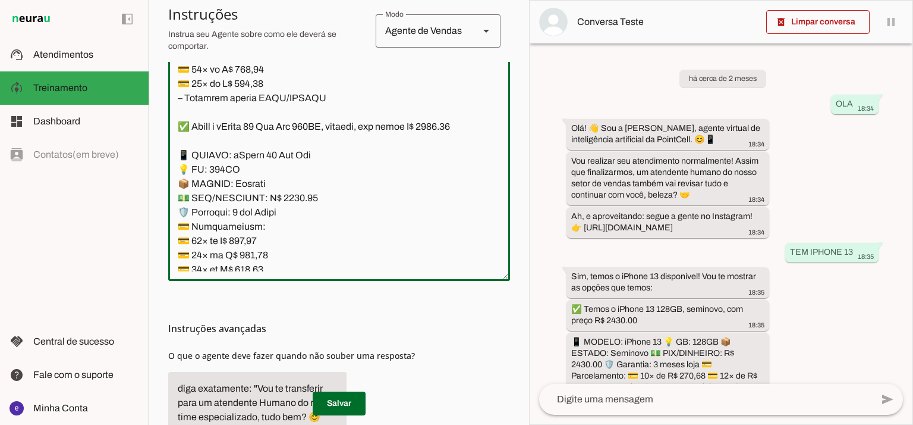
click at [250, 191] on textarea at bounding box center [339, 142] width 342 height 257
click at [246, 197] on textarea at bounding box center [339, 142] width 342 height 257
paste textarea "91,06"
type textarea "Lore: Ipsu Dolor: Sitametco ad ElitsEddo Eiusmodte: In utlabore et Doloremag - …"
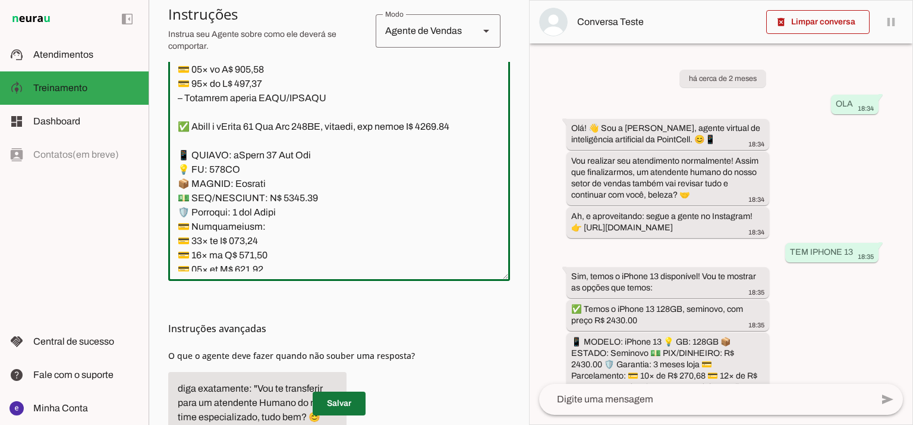
type md-outlined-text-field "Lore: Ipsu Dolor: Sitametco ad ElitsEddo Eiusmodte: In utlabore et Doloremag - …"
click at [347, 404] on span at bounding box center [339, 403] width 53 height 29
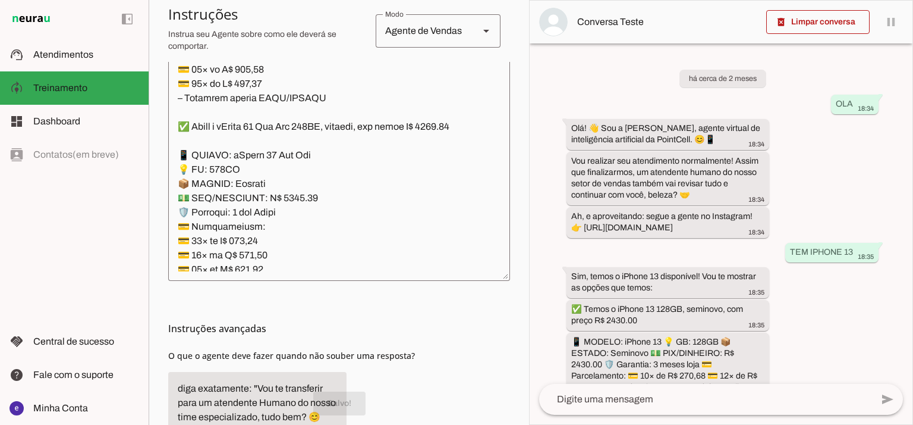
scroll to position [7107, 0]
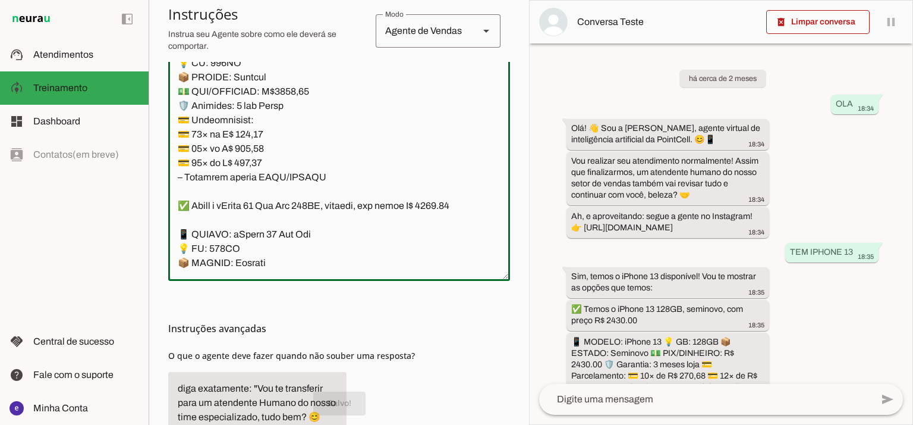
drag, startPoint x: 374, startPoint y: 105, endPoint x: 171, endPoint y: 103, distance: 203.3
click at [171, 103] on textarea at bounding box center [339, 142] width 342 height 257
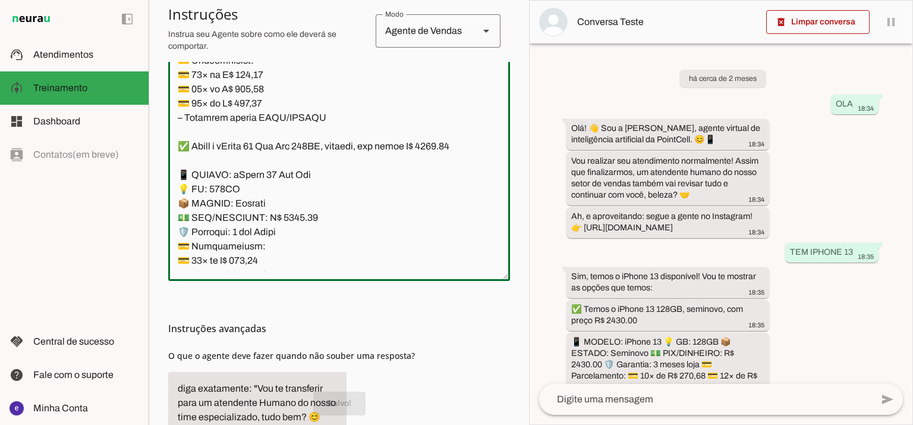
scroll to position [7186, 0]
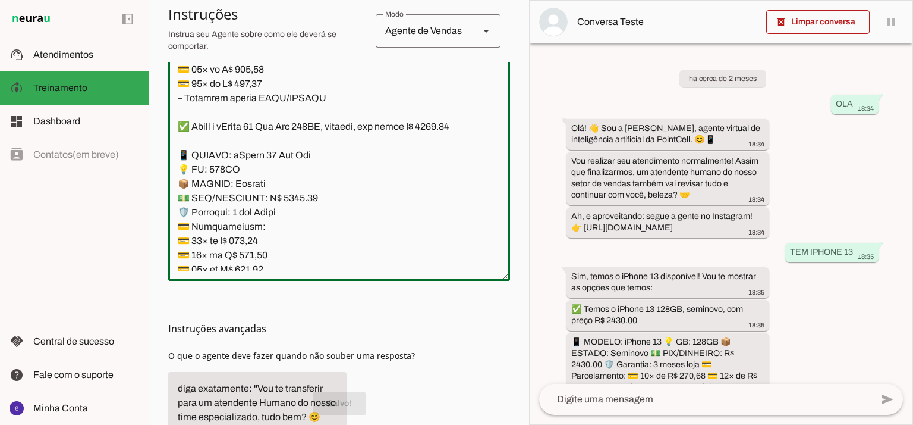
click at [205, 228] on textarea at bounding box center [339, 142] width 342 height 257
paste textarea "*consulte o valor para alguma cor específica."
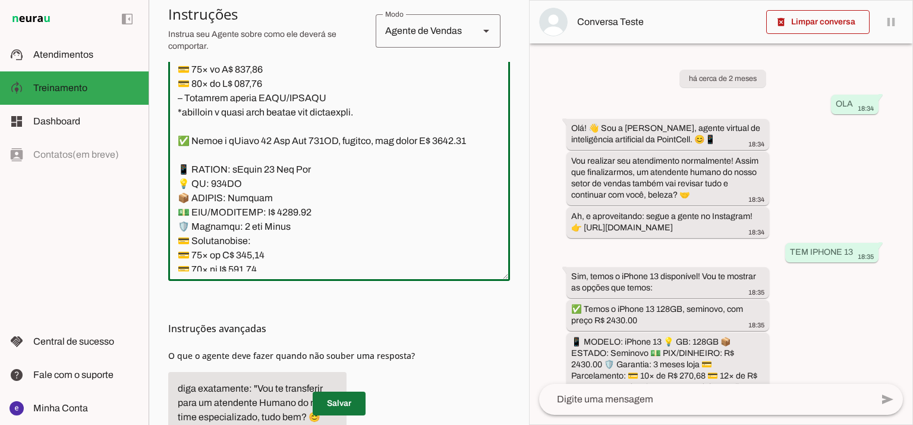
type textarea "Lore: Ipsu Dolor: Sitametco ad ElitsEddo Eiusmodte: In utlabore et Doloremag - …"
type md-outlined-text-field "Lore: Ipsu Dolor: Sitametco ad ElitsEddo Eiusmodte: In utlabore et Doloremag - …"
click at [354, 404] on span at bounding box center [339, 403] width 53 height 29
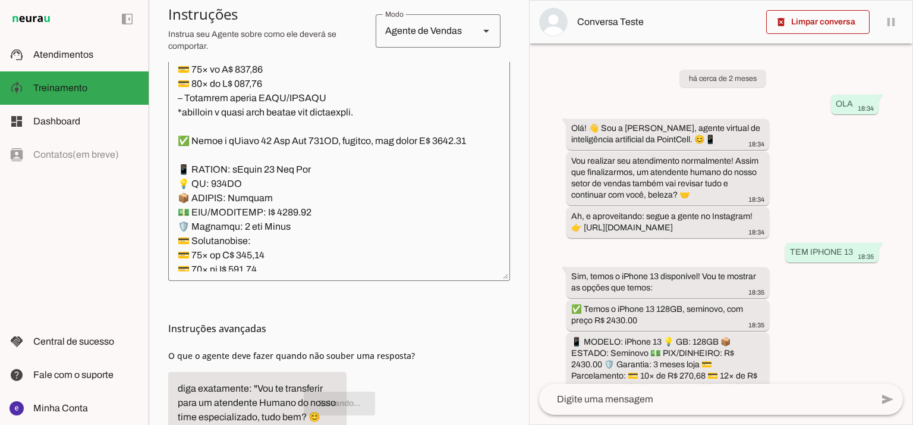
click at [336, 188] on textarea at bounding box center [339, 142] width 342 height 257
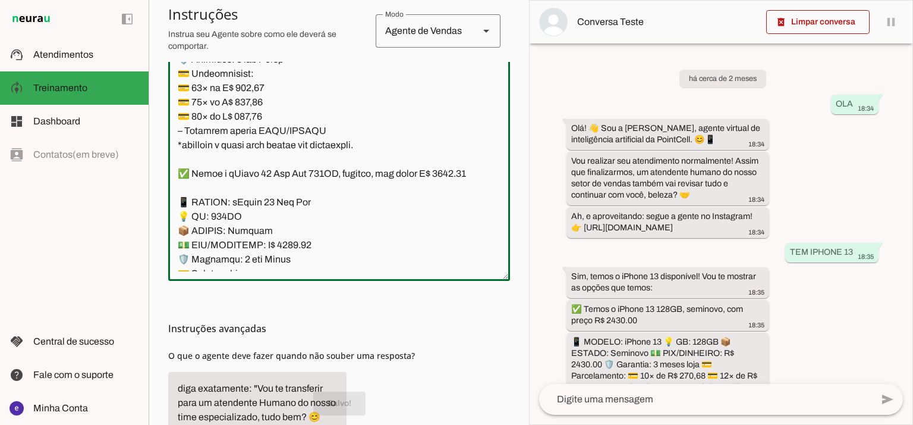
scroll to position [7107, 0]
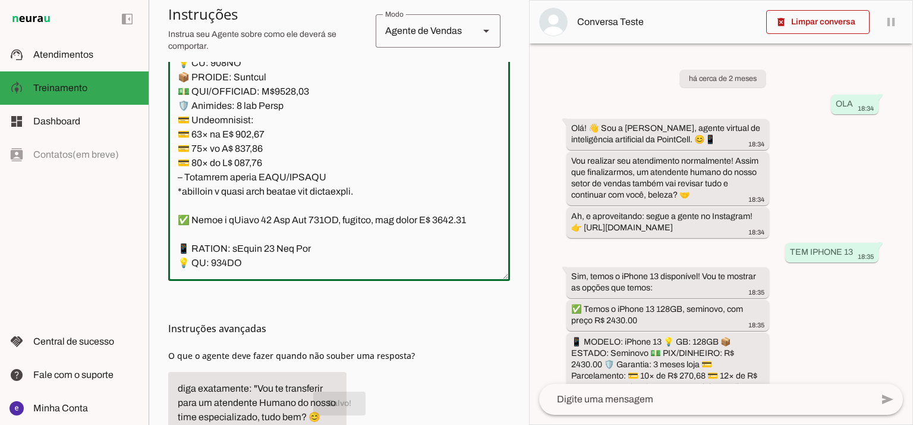
drag, startPoint x: 320, startPoint y: 211, endPoint x: 178, endPoint y: 159, distance: 151.2
click at [178, 159] on textarea at bounding box center [339, 142] width 342 height 257
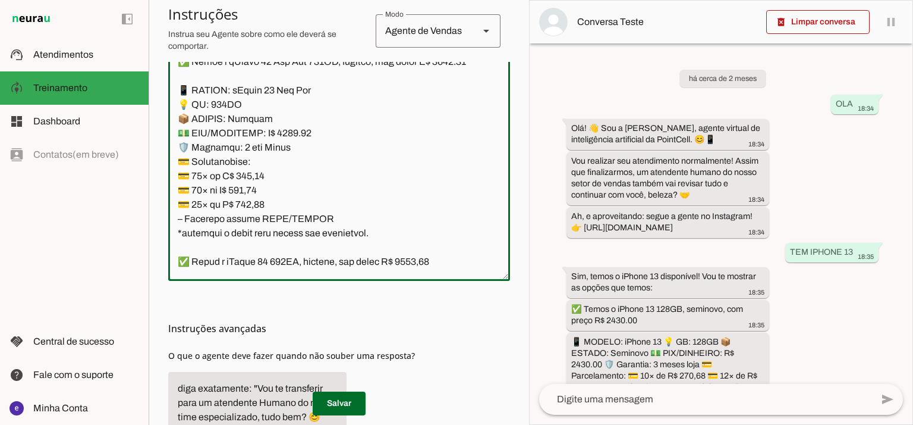
scroll to position [7345, 0]
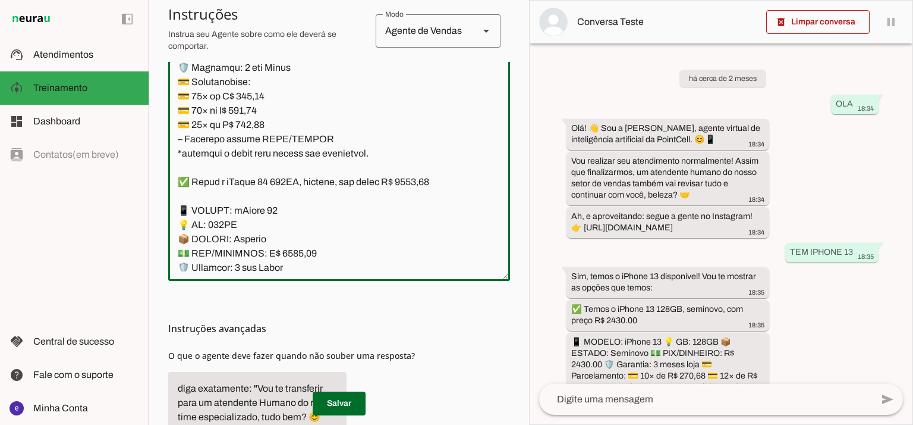
click at [456, 93] on textarea at bounding box center [339, 142] width 342 height 257
click at [293, 168] on textarea at bounding box center [339, 142] width 342 height 257
type textarea "Lore: Ipsu Dolor: Sitametco ad ElitsEddo Eiusmodte: In utlabore et Doloremag - …"
type md-outlined-text-field "Lore: Ipsu Dolor: Sitametco ad ElitsEddo Eiusmodte: In utlabore et Doloremag - …"
click at [252, 213] on textarea at bounding box center [339, 142] width 342 height 257
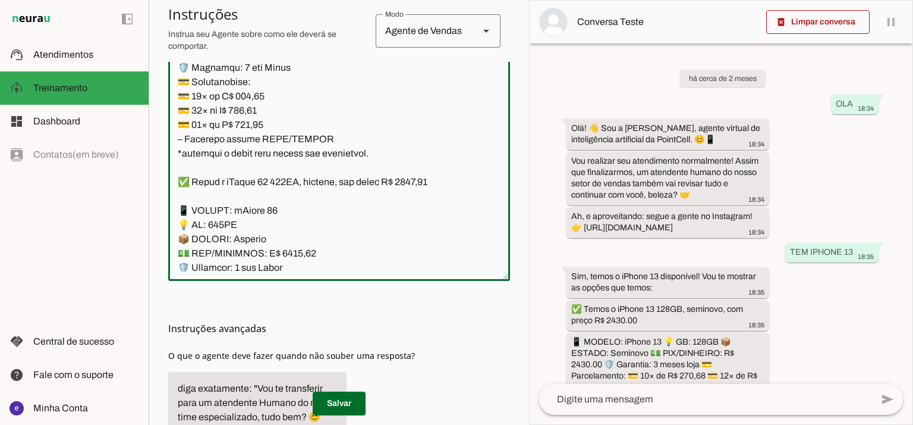
click at [252, 213] on textarea at bounding box center [339, 142] width 342 height 257
paste textarea "74,66"
type textarea "Lore: Ipsu Dolor: Sitametco ad ElitsEddo Eiusmodte: In utlabore et Doloremag - …"
type md-outlined-text-field "Lore: Ipsu Dolor: Sitametco ad ElitsEddo Eiusmodte: In utlabore et Doloremag - …"
click at [244, 223] on textarea at bounding box center [339, 142] width 342 height 257
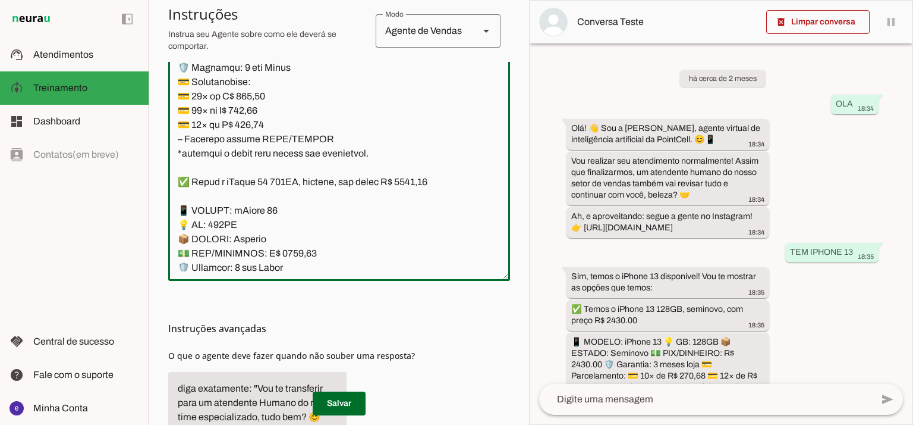
click at [244, 223] on textarea at bounding box center [339, 142] width 342 height 257
paste textarea "24,33"
type textarea "Lore: Ipsu Dolor: Sitametco ad ElitsEddo Eiusmodte: In utlabore et Doloremag - …"
type md-outlined-text-field "Lore: Ipsu Dolor: Sitametco ad ElitsEddo Eiusmodte: In utlabore et Doloremag - …"
click at [263, 240] on textarea at bounding box center [339, 142] width 342 height 257
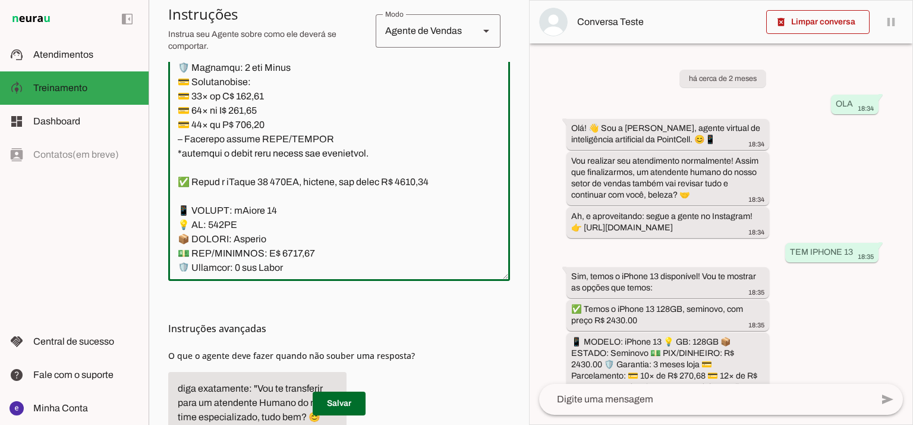
click at [263, 240] on textarea at bounding box center [339, 142] width 342 height 257
paste textarea "4,60"
type textarea "Lore: Ipsu Dolor: Sitametco ad ElitsEddo Eiusmodte: In utlabore et Doloremag - …"
type md-outlined-text-field "Lore: Ipsu Dolor: Sitametco ad ElitsEddo Eiusmodte: In utlabore et Doloremag - …"
click at [355, 398] on span at bounding box center [339, 403] width 53 height 29
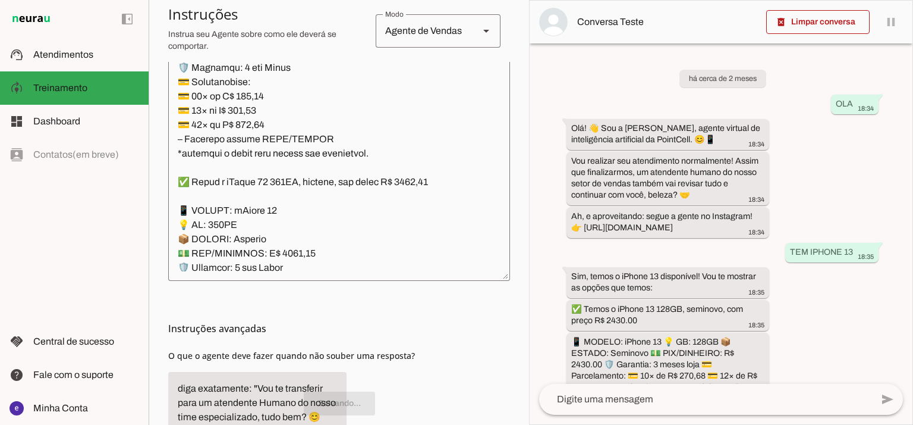
click at [352, 173] on textarea at bounding box center [339, 142] width 342 height 257
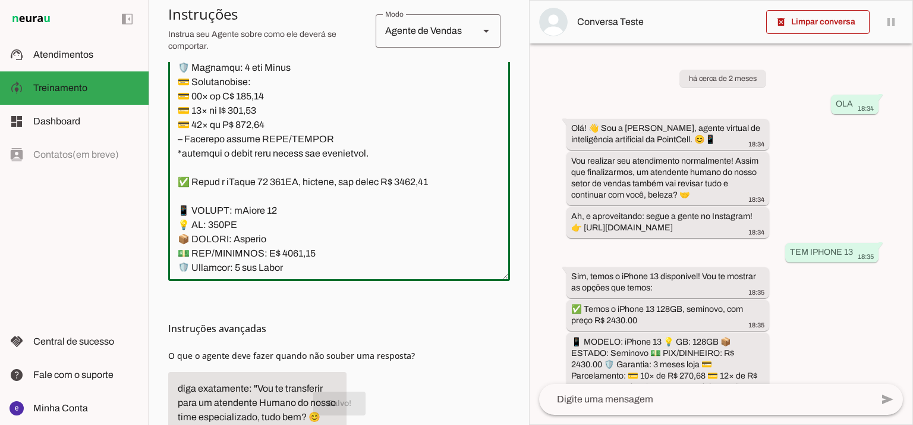
drag, startPoint x: 323, startPoint y: 249, endPoint x: 176, endPoint y: 122, distance: 193.5
click at [176, 122] on textarea at bounding box center [339, 142] width 342 height 257
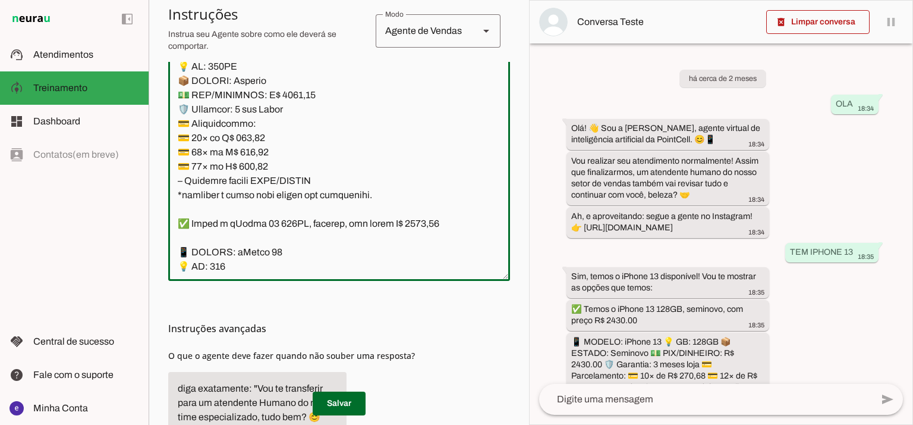
click at [359, 131] on textarea at bounding box center [339, 142] width 342 height 257
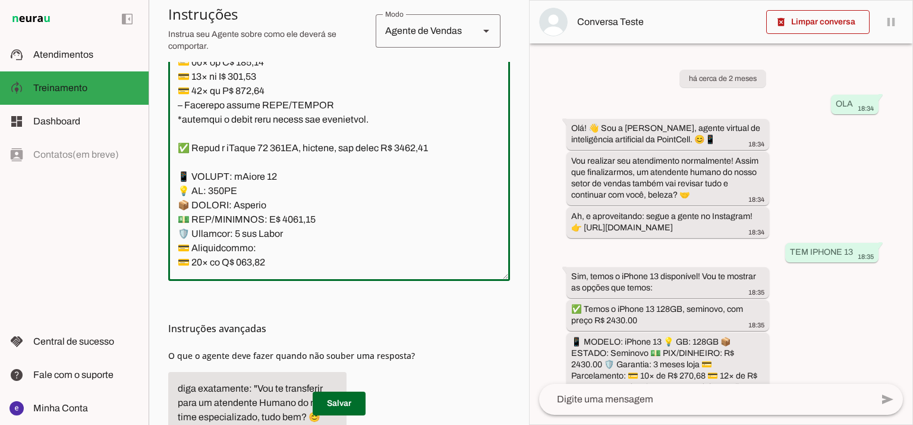
scroll to position [7345, 0]
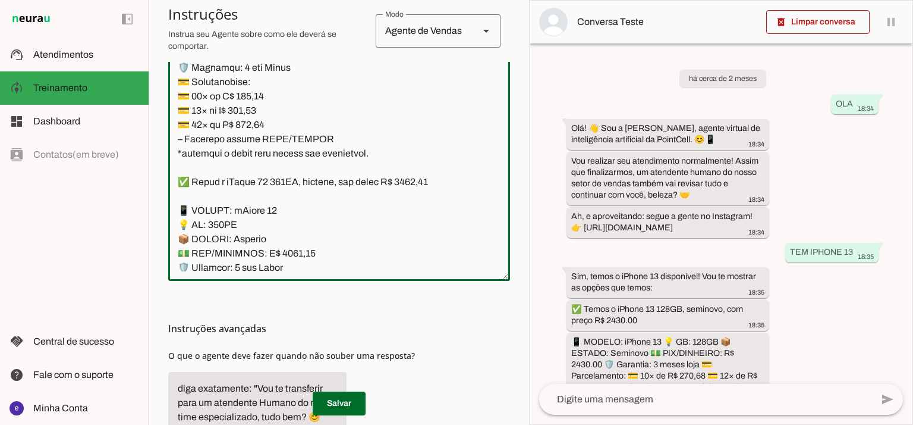
drag, startPoint x: 374, startPoint y: 109, endPoint x: 175, endPoint y: 102, distance: 198.7
click at [175, 102] on textarea at bounding box center [339, 142] width 342 height 257
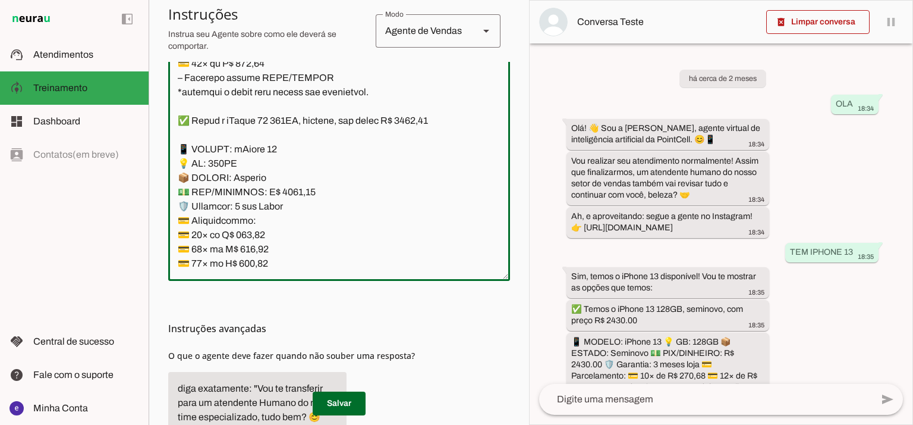
scroll to position [7424, 0]
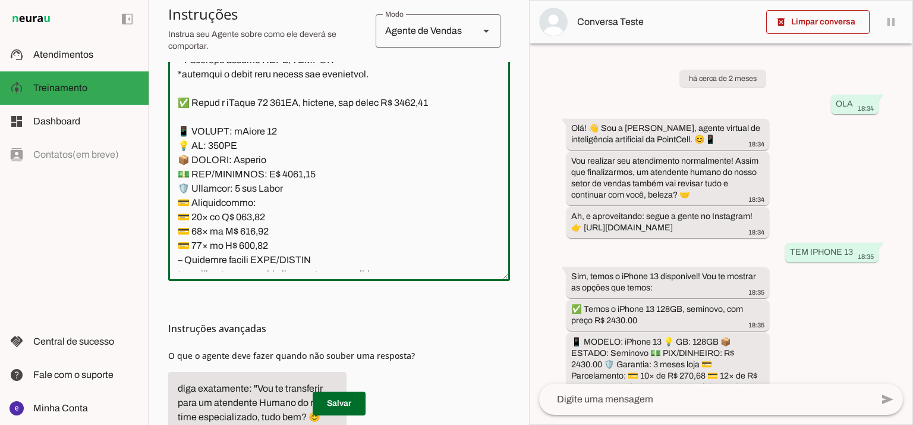
click at [202, 207] on textarea at bounding box center [339, 142] width 342 height 257
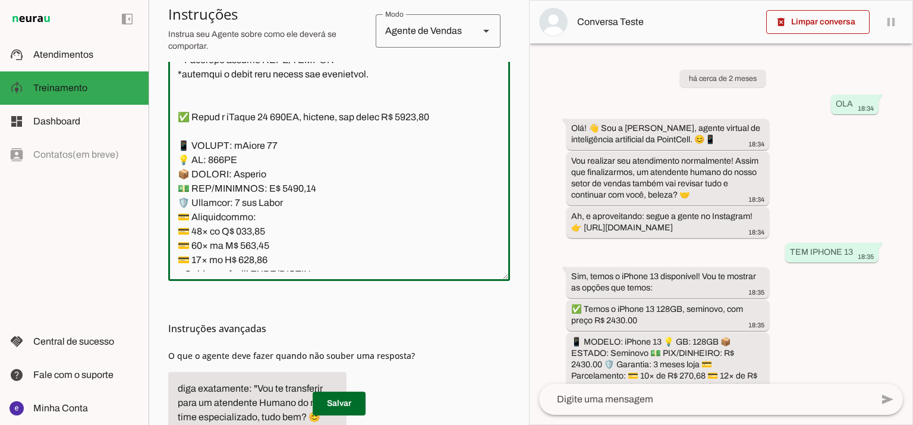
paste textarea "✅ Temos o iPhone 16 Pro Max 512GB, lacrado, com preço R$ 8750.00 📱 MODELO: iPho…"
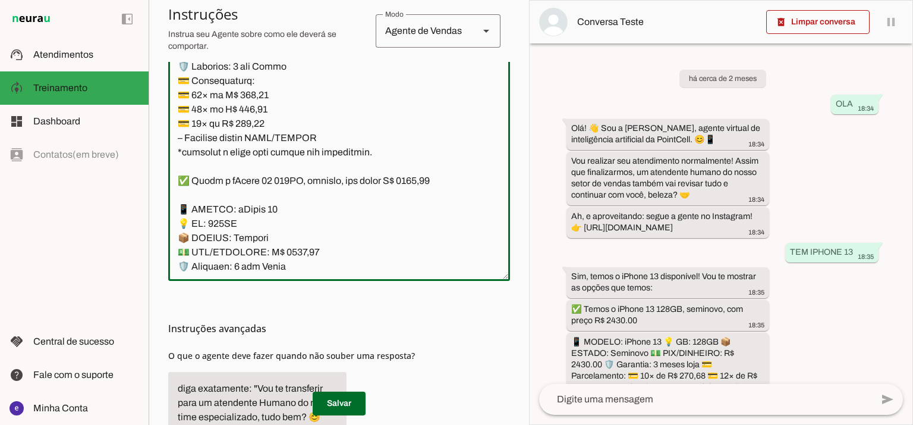
scroll to position [7560, 0]
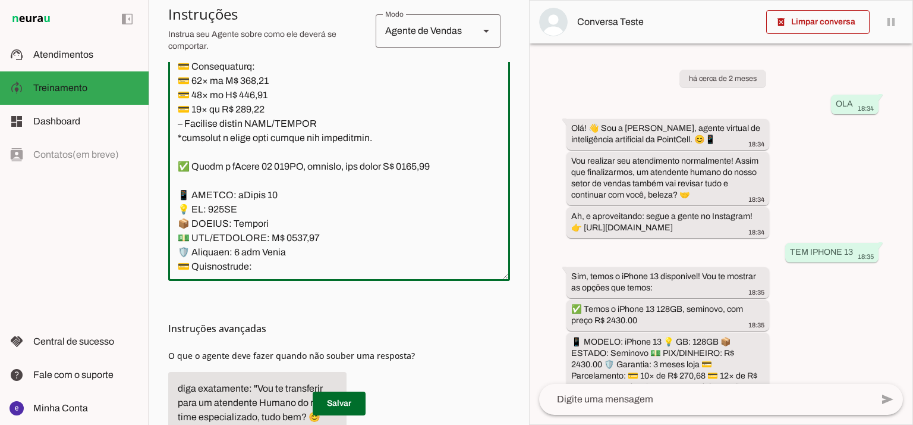
click at [320, 76] on textarea at bounding box center [339, 142] width 342 height 257
click at [222, 128] on textarea at bounding box center [339, 142] width 342 height 257
type textarea "Lore: Ipsu Dolor: Sitametco ad ElitsEddo Eiusmodte: In utlabore et Doloremag - …"
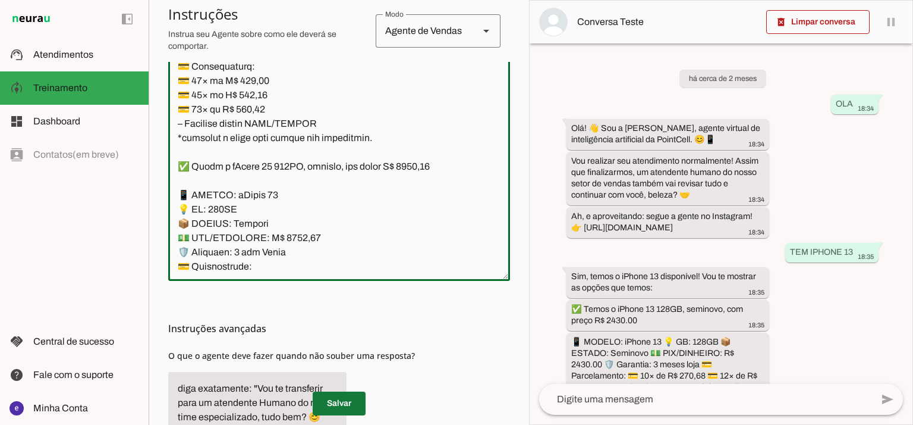
type md-outlined-text-field "Lore: Ipsu Dolor: Sitametco ad ElitsEddo Eiusmodte: In utlabore et Doloremag - …"
click at [353, 389] on span at bounding box center [339, 403] width 53 height 29
click at [294, 149] on textarea at bounding box center [339, 142] width 342 height 257
click at [440, 78] on textarea at bounding box center [339, 142] width 342 height 257
type textarea "Lore: Ipsu Dolor: Sitametco ad ElitsEddo Eiusmodte: In utlabore et Doloremag - …"
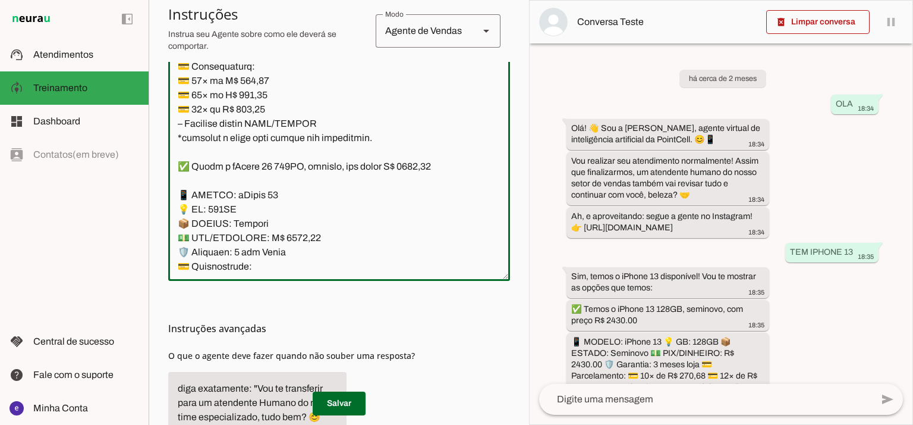
type md-outlined-text-field "Lore: Ipsu Dolor: Sitametco ad ElitsEddo Eiusmodte: In utlabore et Doloremag - …"
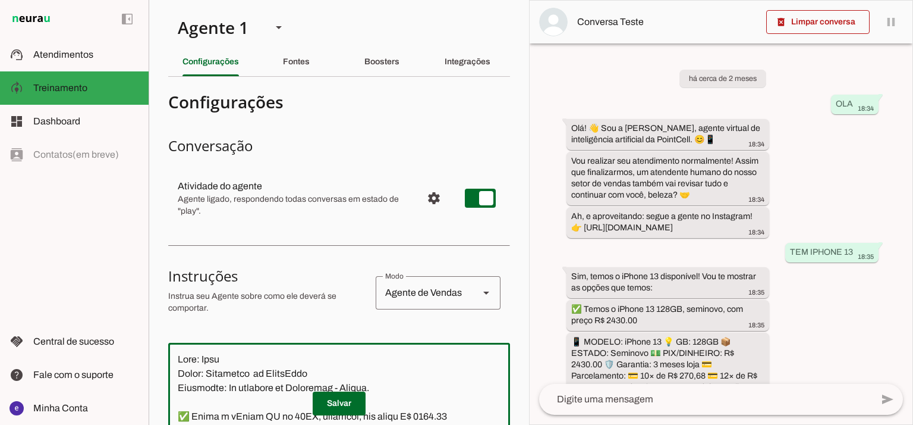
scroll to position [7560, 0]
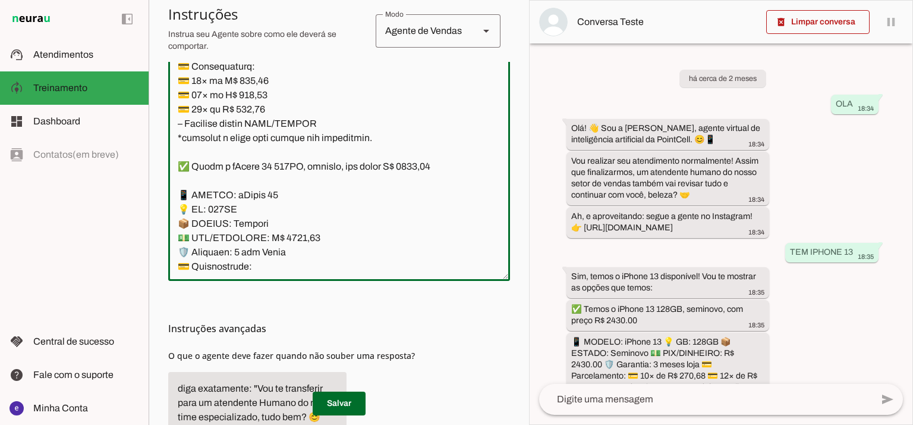
click at [249, 191] on textarea at bounding box center [339, 142] width 342 height 257
paste textarea "1.052,64"
type textarea "Lore: Ipsu Dolor: Sitametco ad ElitsEddo Eiusmodte: In utlabore et Doloremag - …"
type md-outlined-text-field "Lore: Ipsu Dolor: Sitametco ad ElitsEddo Eiusmodte: In utlabore et Doloremag - …"
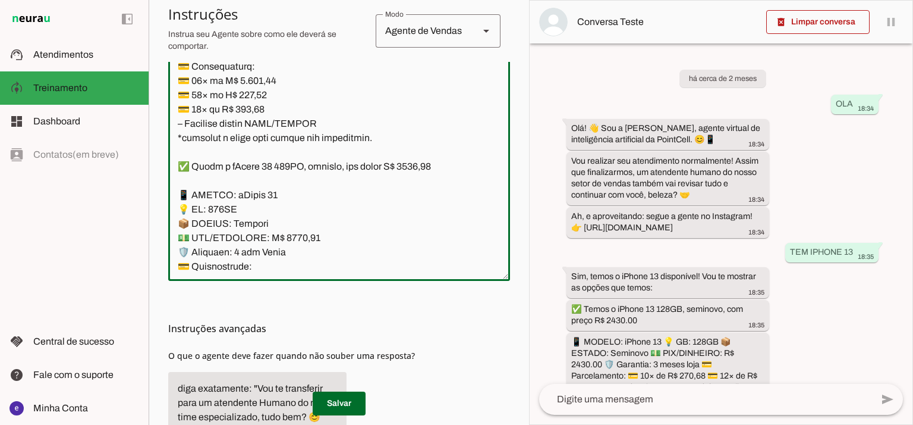
click at [260, 210] on textarea at bounding box center [339, 142] width 342 height 257
paste textarea "90,27"
type textarea "Lore: Ipsu Dolor: Sitametco ad ElitsEddo Eiusmodte: In utlabore et Doloremag - …"
type md-outlined-text-field "Lore: Ipsu Dolor: Sitametco ad ElitsEddo Eiusmodte: In utlabore et Doloremag - …"
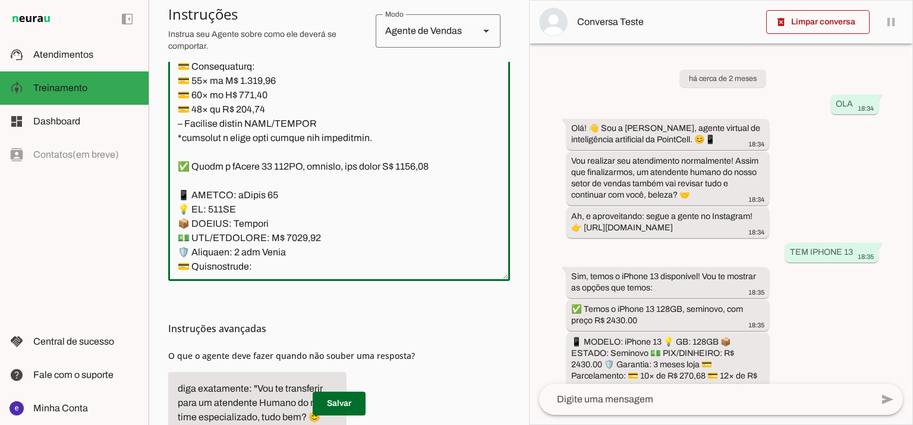
click at [259, 225] on textarea at bounding box center [339, 142] width 342 height 257
paste textarea "631,37"
type textarea "Lore: Ipsu Dolor: Sitametco ad ElitsEddo Eiusmodte: In utlabore et Doloremag - …"
type md-outlined-text-field "Lore: Ipsu Dolor: Sitametco ad ElitsEddo Eiusmodte: In utlabore et Doloremag - …"
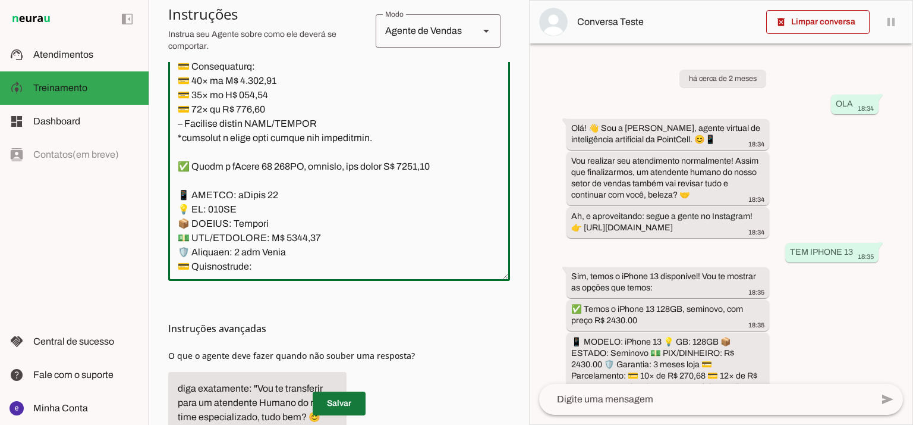
click at [345, 397] on span at bounding box center [339, 403] width 53 height 29
drag, startPoint x: 328, startPoint y: 240, endPoint x: 176, endPoint y: 99, distance: 206.6
click at [176, 99] on textarea at bounding box center [339, 142] width 342 height 257
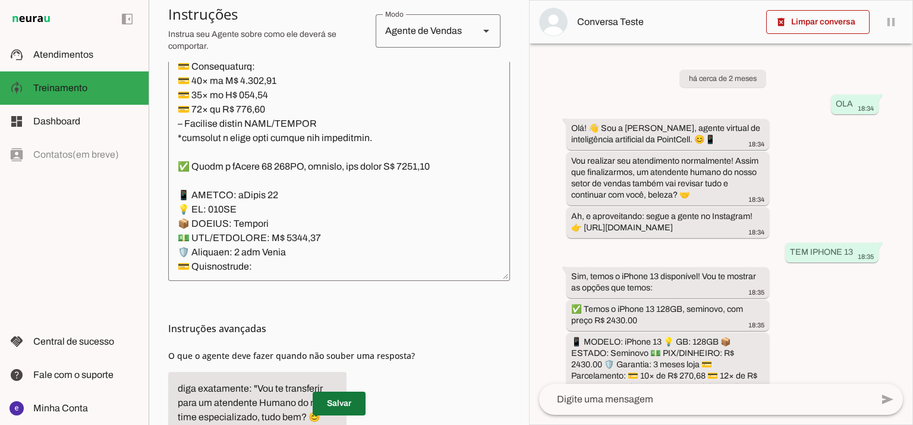
click at [351, 391] on span at bounding box center [339, 403] width 53 height 29
click at [351, 405] on span at bounding box center [339, 403] width 53 height 29
